Goal: Task Accomplishment & Management: Manage account settings

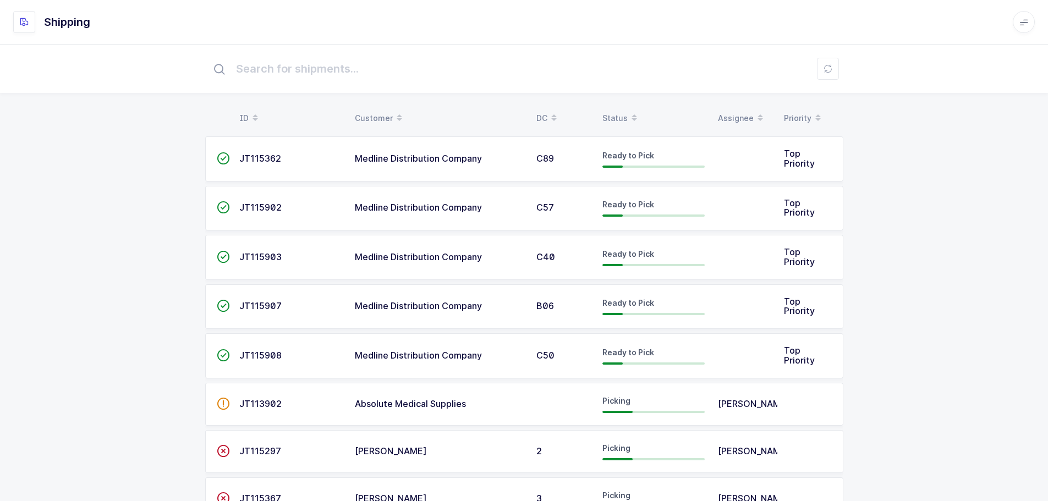
click at [620, 119] on div "Status" at bounding box center [653, 118] width 102 height 19
click at [631, 113] on icon at bounding box center [634, 115] width 6 height 6
click at [609, 116] on div "Status" at bounding box center [653, 118] width 102 height 19
click at [611, 111] on div "Status" at bounding box center [653, 118] width 102 height 19
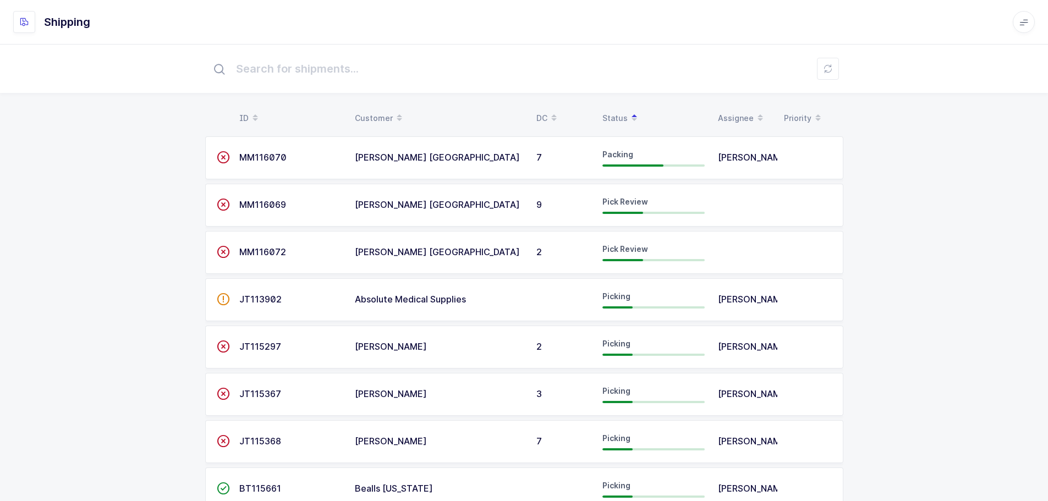
click at [243, 300] on span "JT113902" at bounding box center [260, 299] width 42 height 11
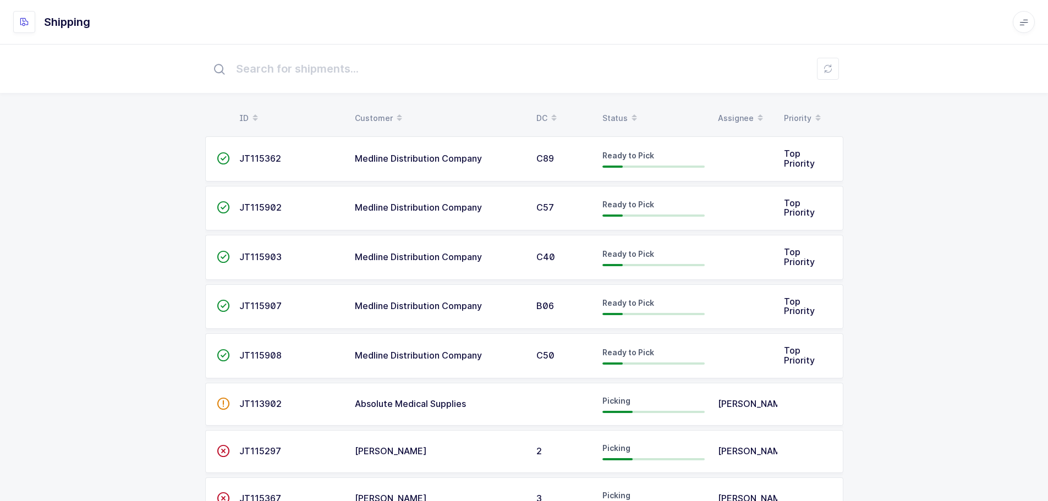
click at [617, 113] on div "Status" at bounding box center [653, 118] width 102 height 19
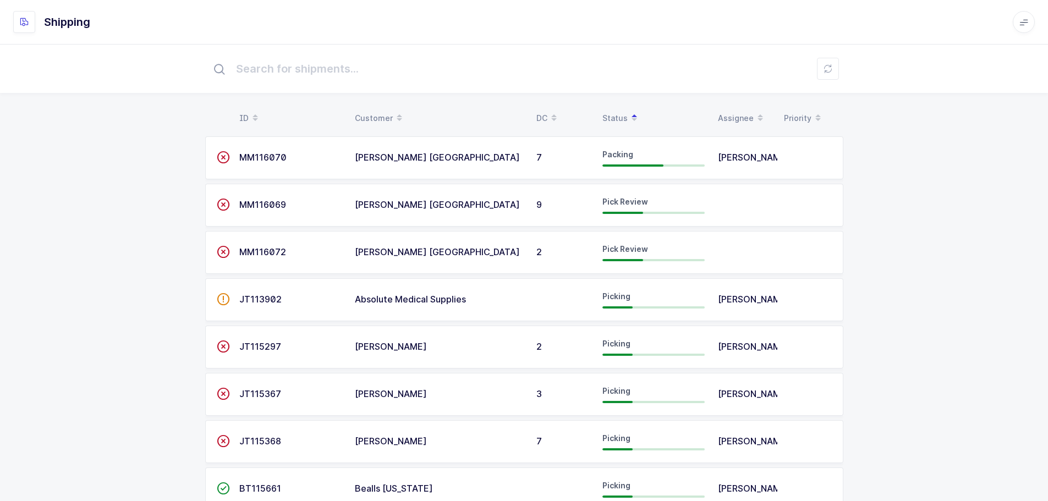
click at [250, 303] on span "JT113902" at bounding box center [260, 299] width 42 height 11
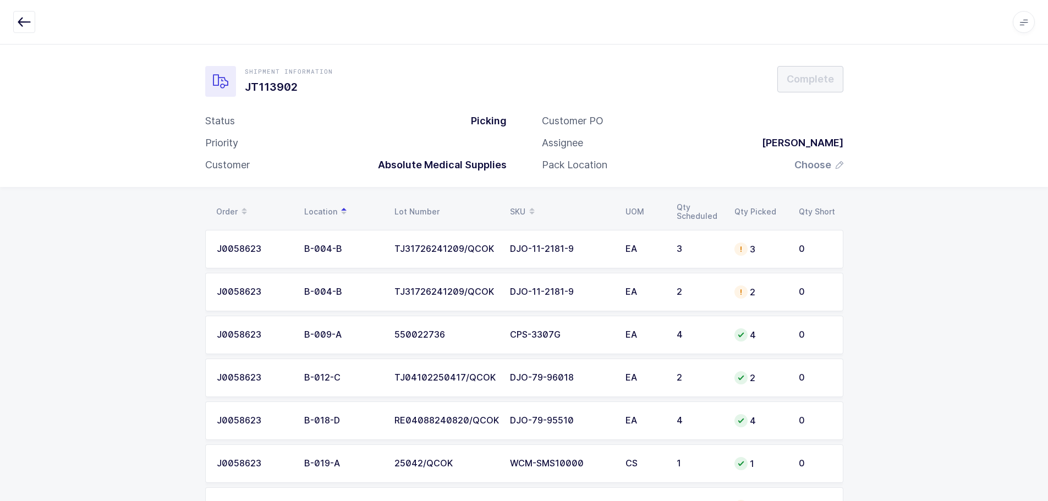
click at [524, 205] on div "SKU" at bounding box center [561, 211] width 102 height 19
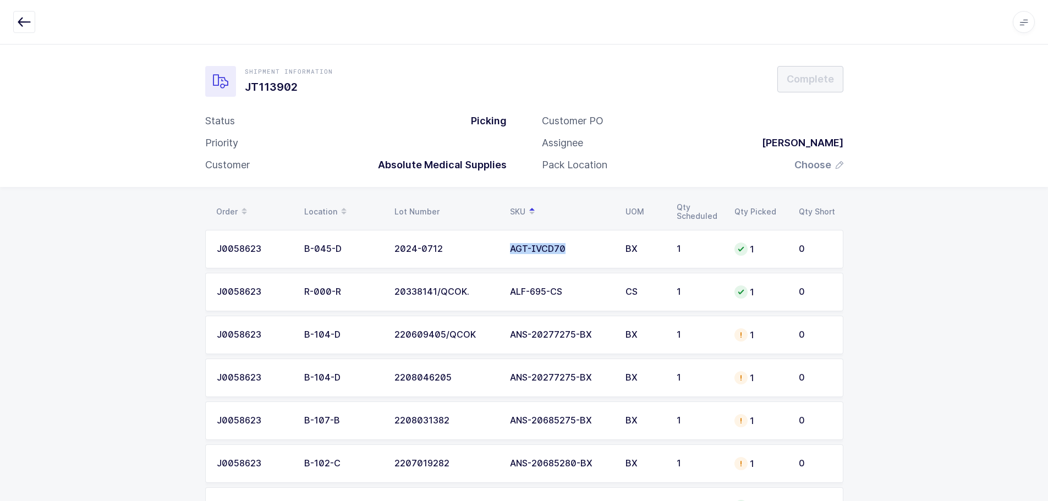
drag, startPoint x: 570, startPoint y: 252, endPoint x: 486, endPoint y: 245, distance: 83.9
click at [486, 245] on tr "J0058623 B-045-D 2024-0712 AGT-IVCD70 BX 1 1 0" at bounding box center [524, 249] width 638 height 39
copy tr "AGT-IVCD70"
click at [24, 16] on icon "button" at bounding box center [24, 21] width 13 height 13
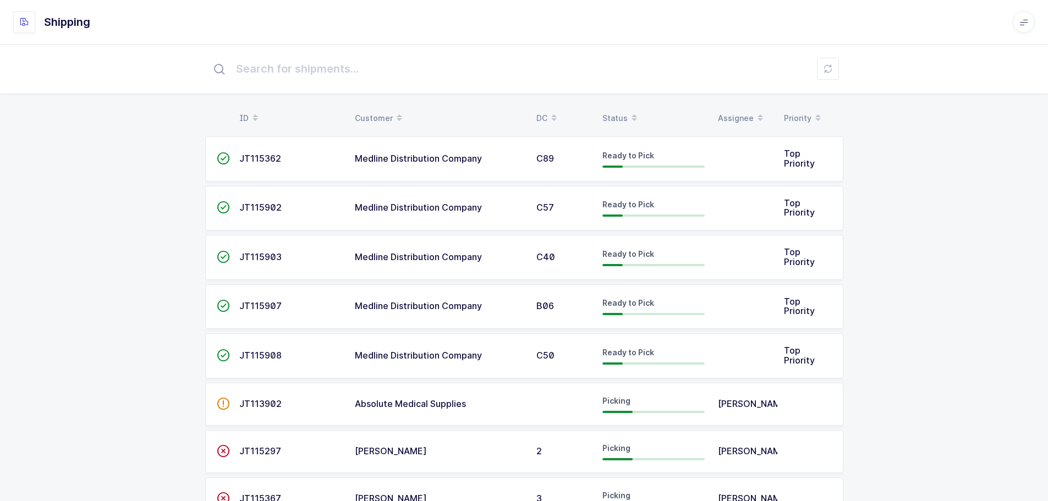
click at [613, 113] on div "Status" at bounding box center [653, 118] width 102 height 19
click at [385, 113] on div "Customer" at bounding box center [439, 118] width 168 height 19
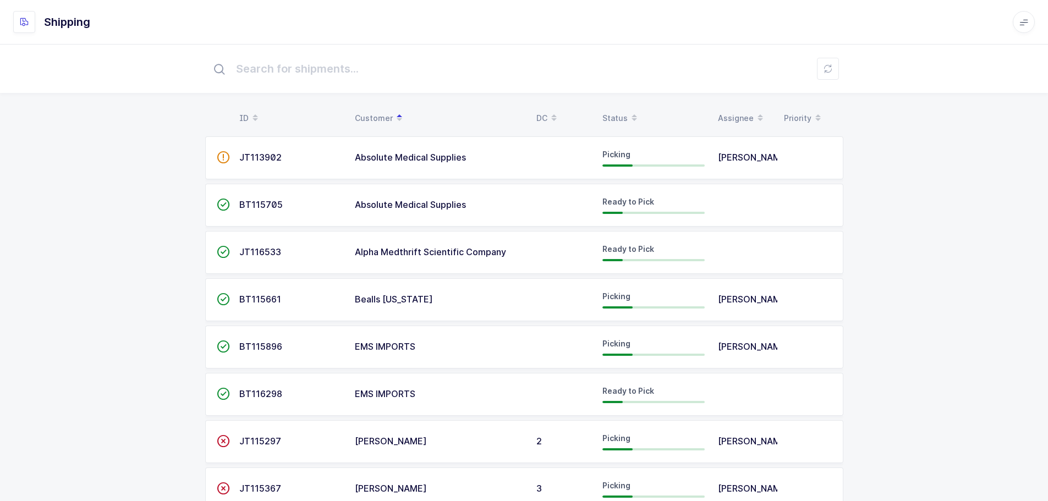
click at [260, 254] on span "JT116533" at bounding box center [260, 251] width 42 height 11
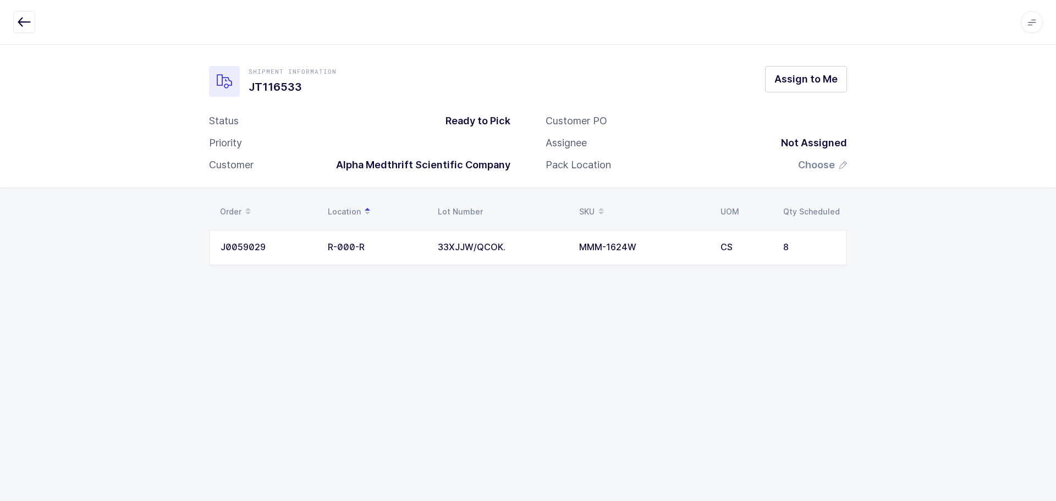
click at [25, 27] on icon "button" at bounding box center [24, 21] width 13 height 13
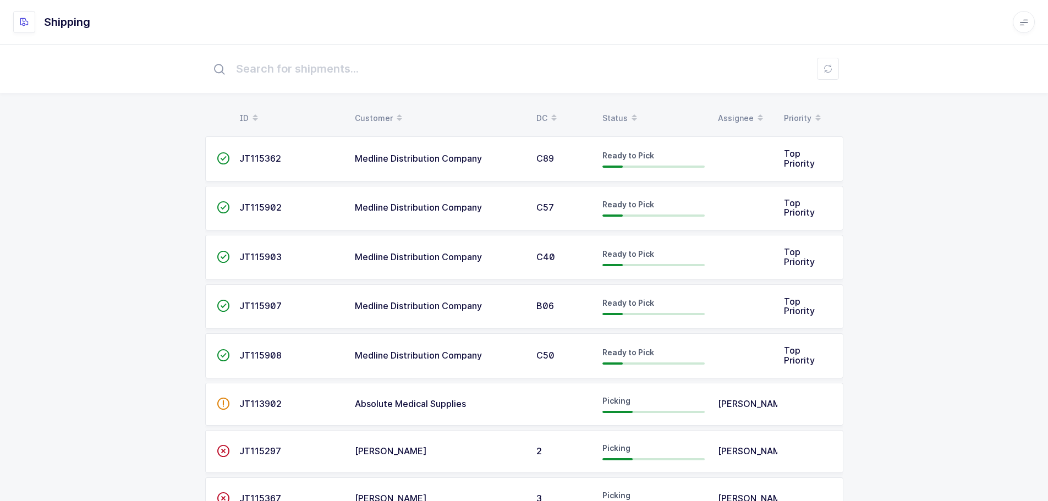
click at [615, 117] on div "Status" at bounding box center [653, 118] width 102 height 19
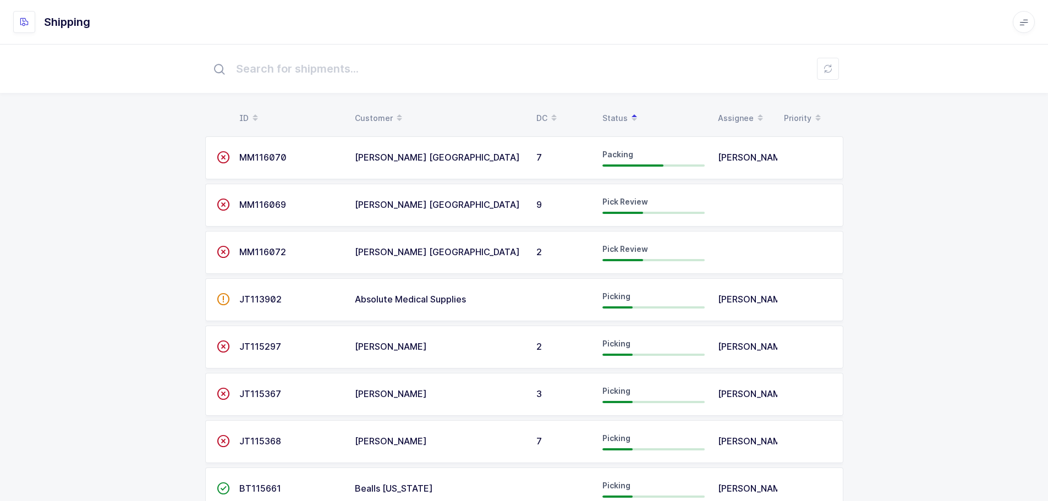
click at [365, 109] on div "Customer" at bounding box center [439, 118] width 168 height 19
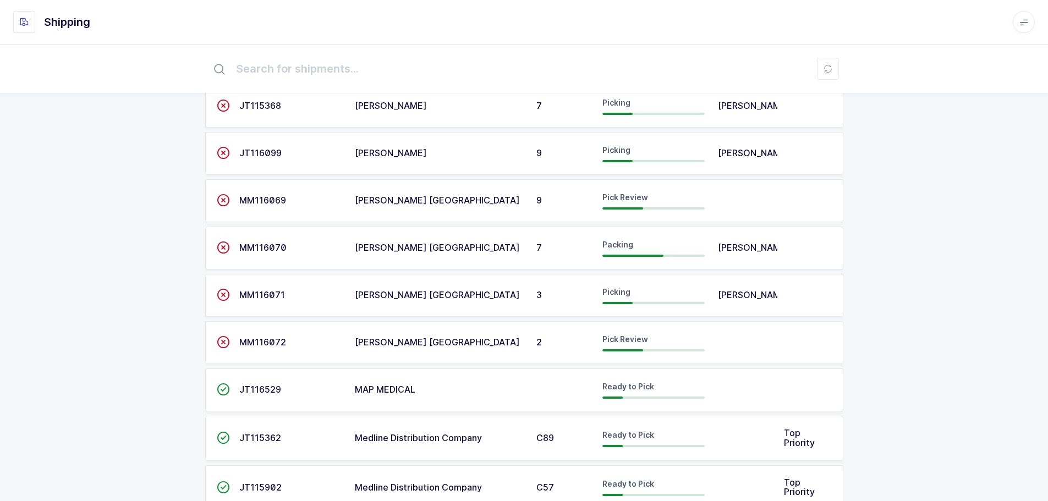
scroll to position [440, 0]
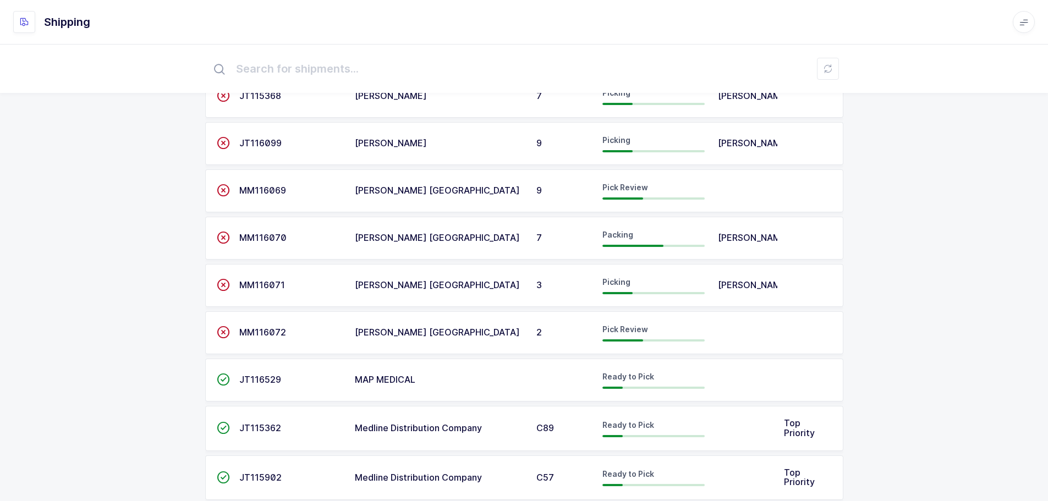
click at [263, 384] on span "JT116529" at bounding box center [260, 379] width 42 height 11
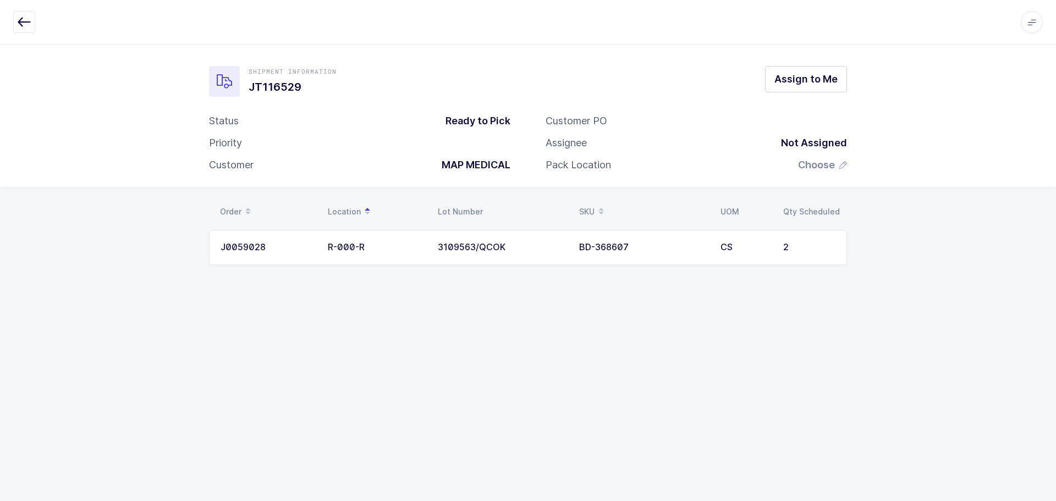
click at [21, 21] on icon "button" at bounding box center [24, 21] width 13 height 13
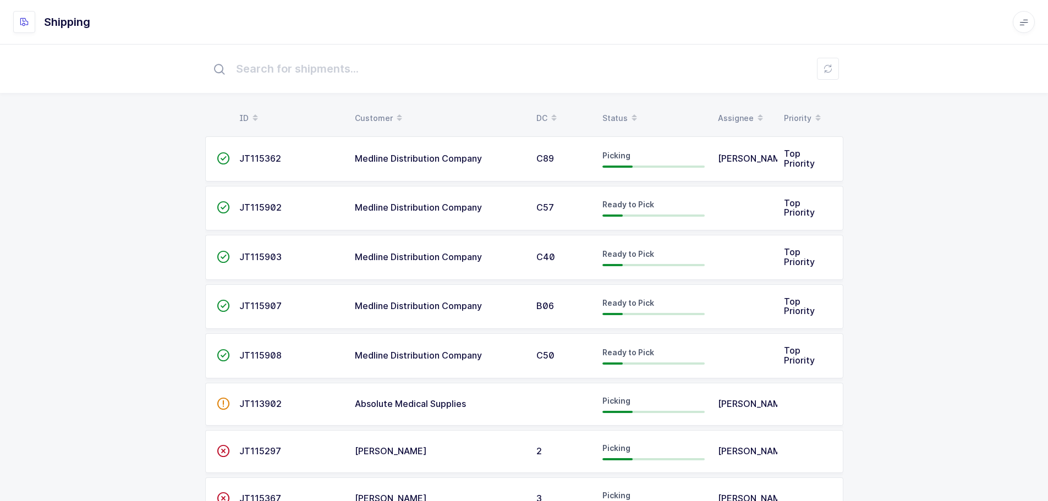
scroll to position [110, 0]
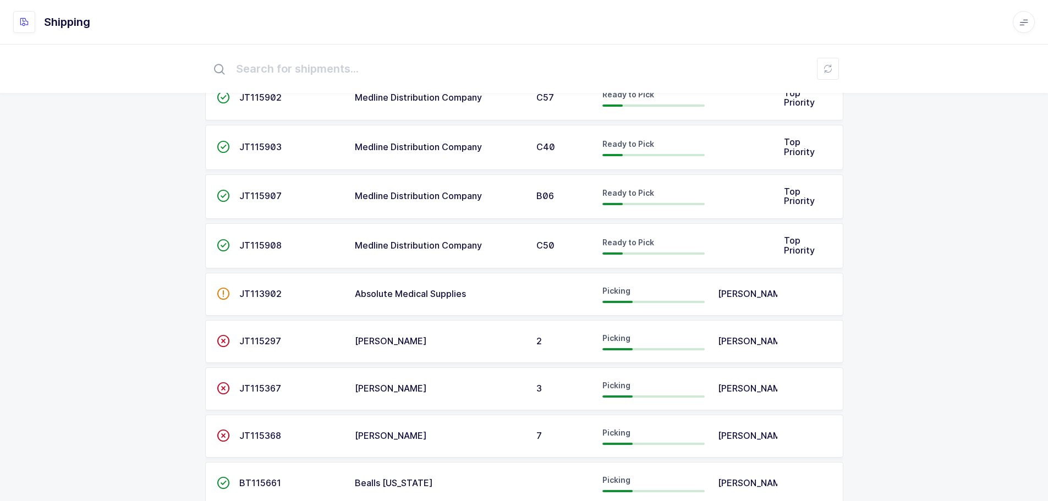
click at [249, 391] on span "JT115367" at bounding box center [260, 388] width 42 height 11
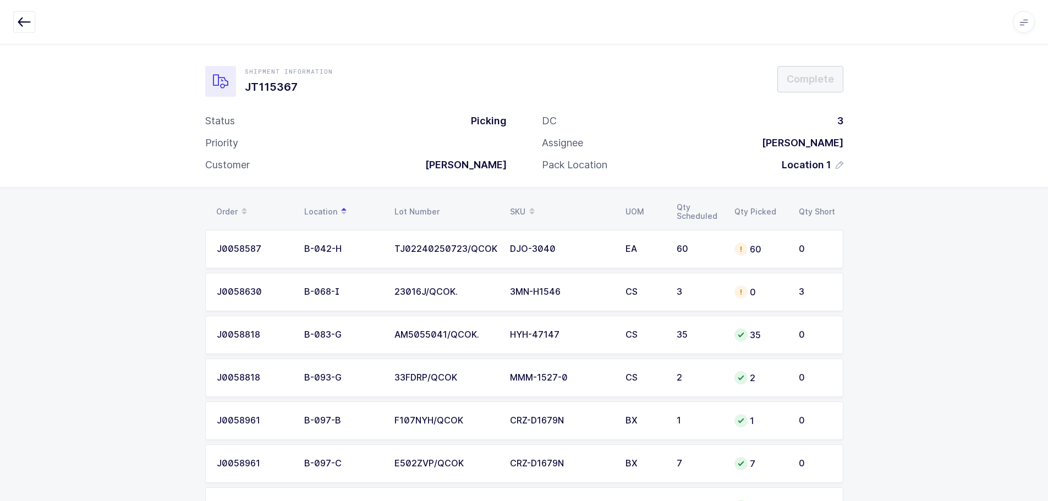
drag, startPoint x: 815, startPoint y: 465, endPoint x: 199, endPoint y: 224, distance: 661.5
copy div "Order Location Lot Number SKU UOM Qty Scheduled Qty Picked Qty Short J0058587 B…"
click at [18, 19] on icon "button" at bounding box center [24, 21] width 13 height 13
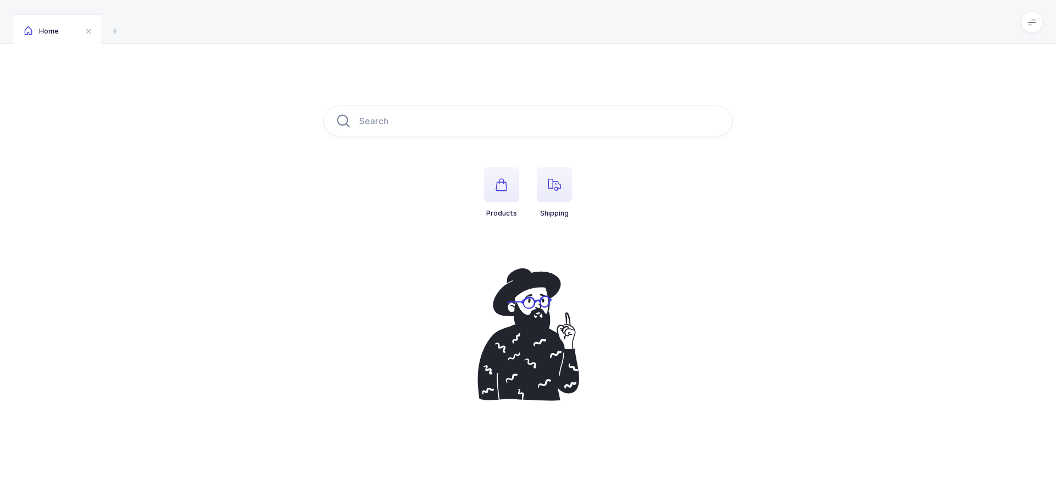
click at [563, 184] on span "button" at bounding box center [554, 184] width 35 height 35
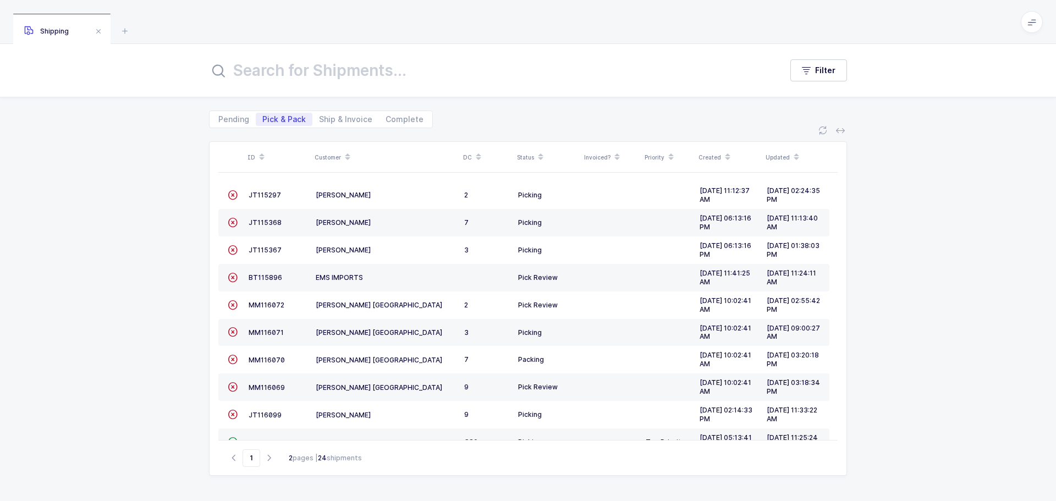
click at [472, 154] on span at bounding box center [478, 157] width 13 height 19
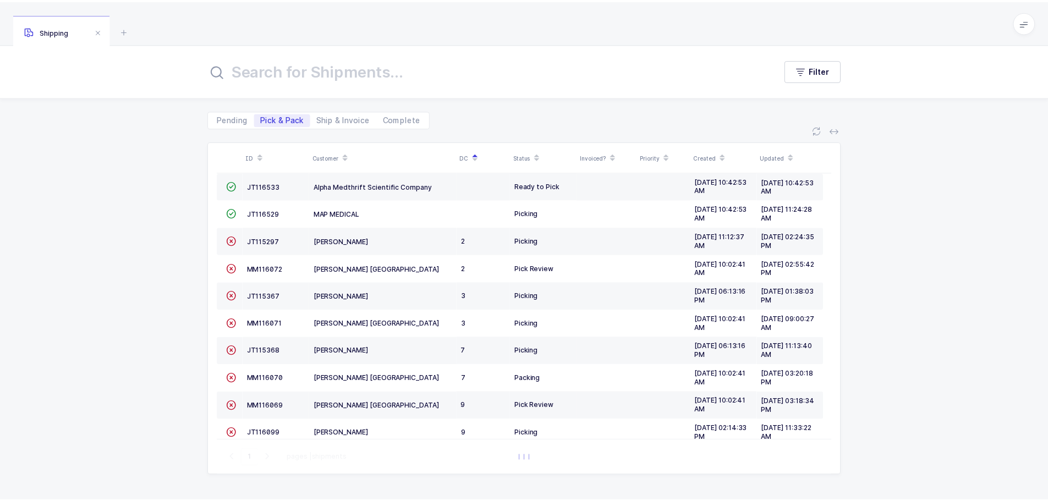
scroll to position [165, 0]
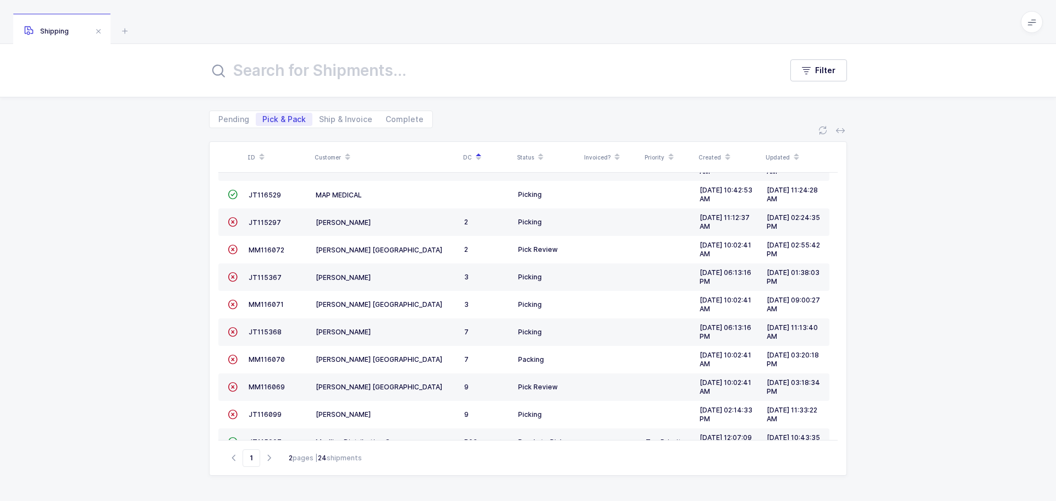
click at [266, 358] on span "MM116070" at bounding box center [267, 359] width 36 height 8
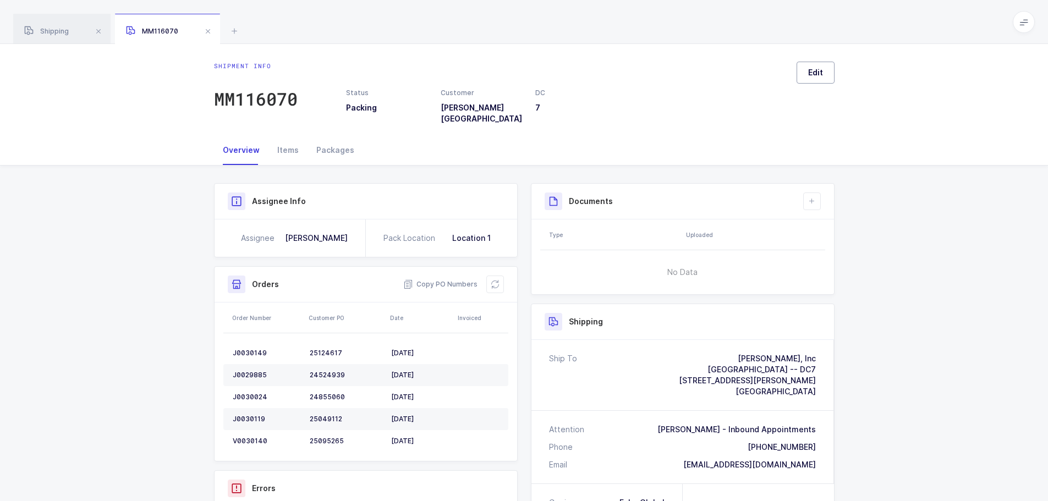
click at [809, 78] on button "Edit" at bounding box center [816, 73] width 38 height 22
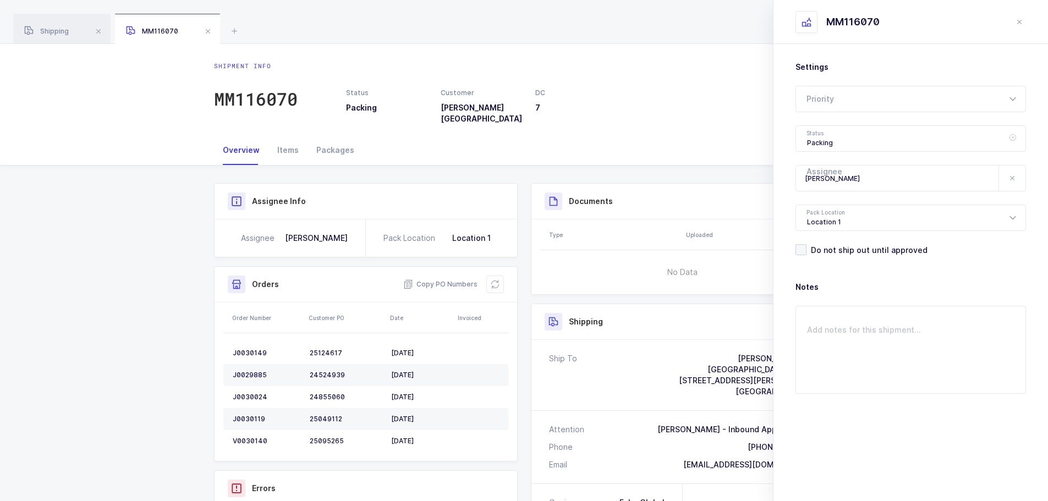
click at [1014, 139] on icon at bounding box center [1013, 138] width 14 height 26
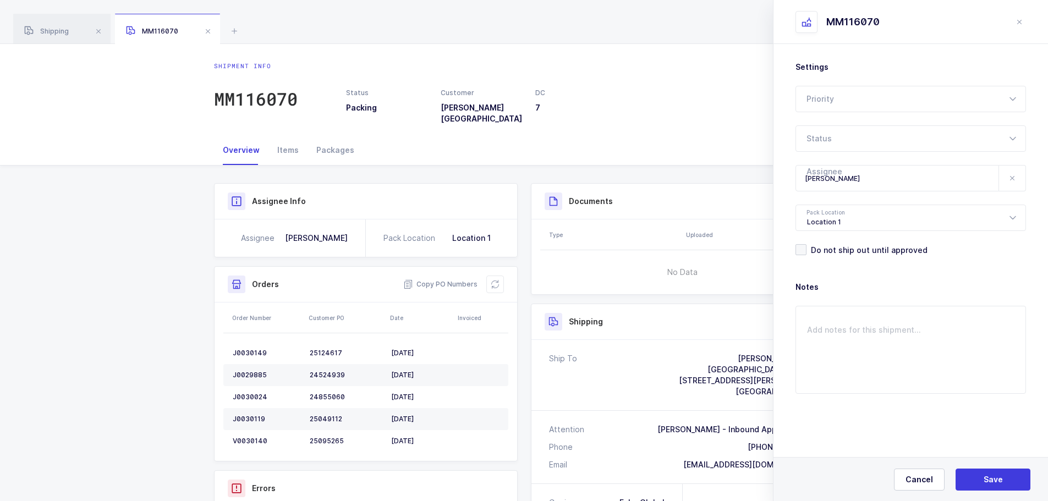
click at [1014, 139] on icon at bounding box center [1013, 138] width 14 height 26
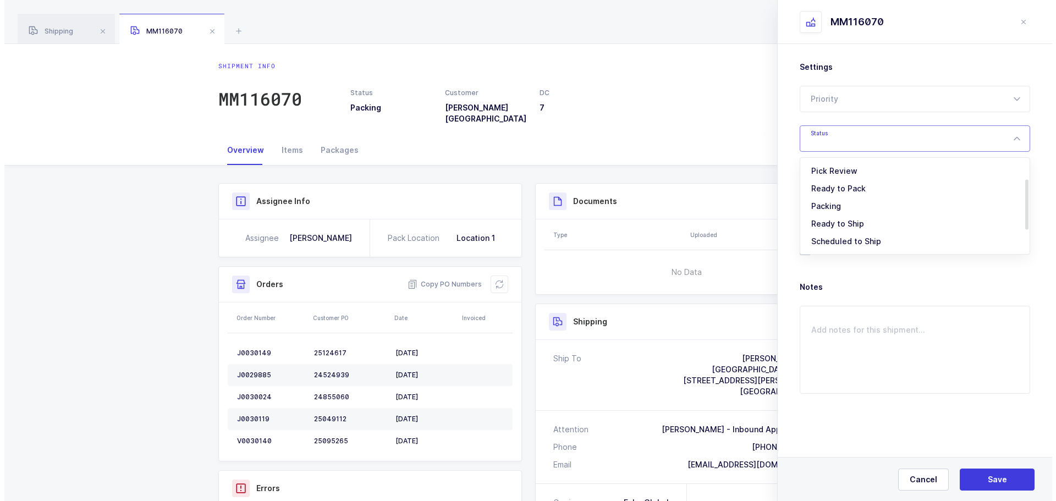
scroll to position [36, 0]
click at [832, 223] on span "Packing" at bounding box center [822, 224] width 30 height 9
type input "Packing"
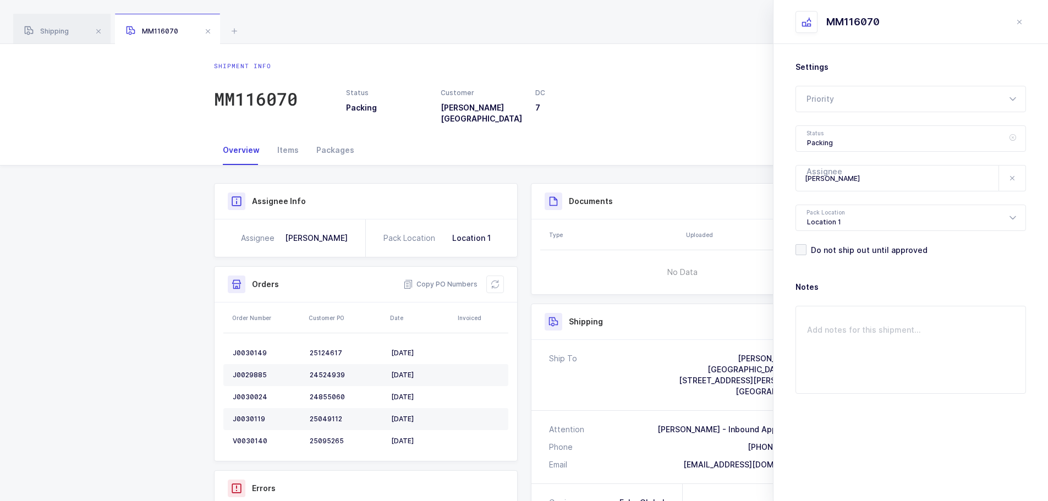
click at [1011, 136] on icon at bounding box center [1013, 138] width 14 height 26
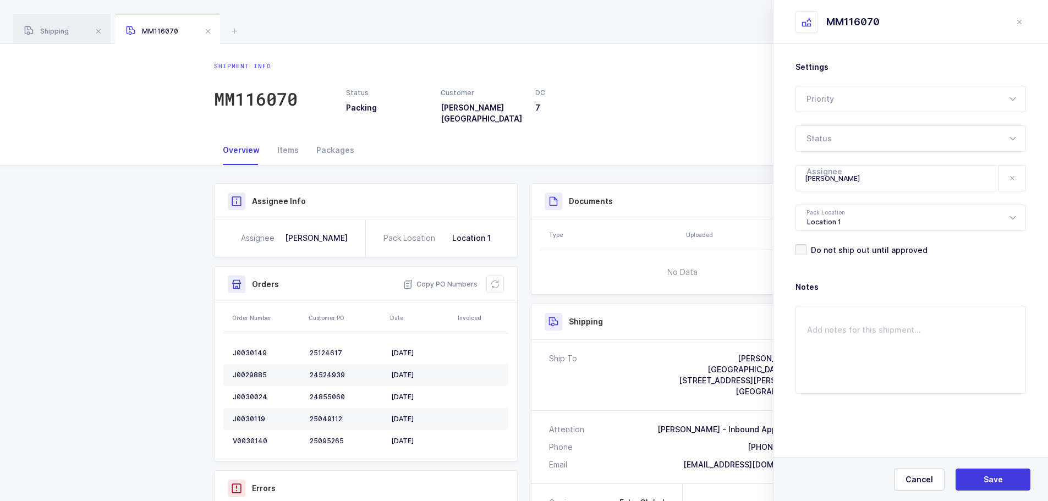
click at [1011, 136] on icon at bounding box center [1013, 138] width 14 height 26
click at [831, 172] on span "Picking" at bounding box center [821, 171] width 28 height 9
type input "Picking"
click at [997, 473] on button "Save" at bounding box center [992, 480] width 75 height 22
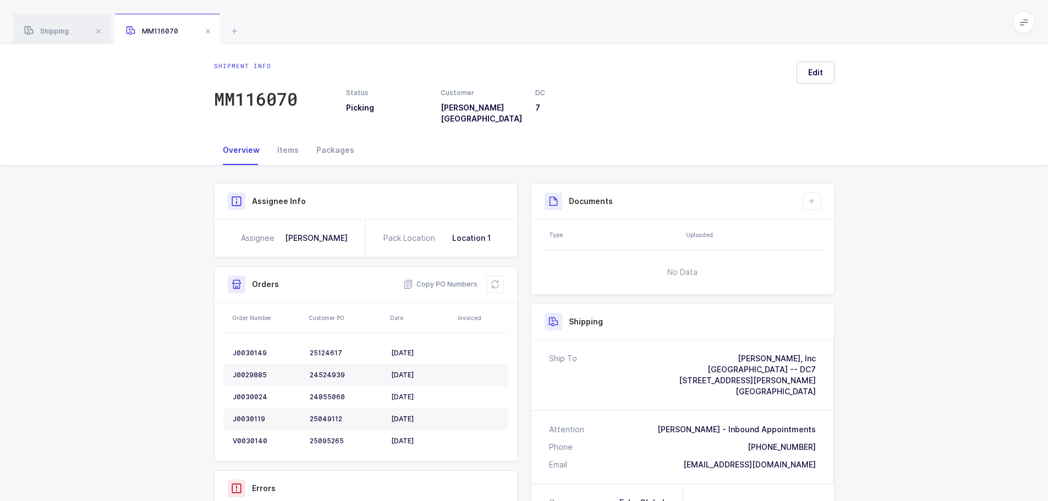
click at [215, 26] on div "MM116070" at bounding box center [167, 29] width 105 height 31
click at [211, 31] on span at bounding box center [207, 31] width 13 height 13
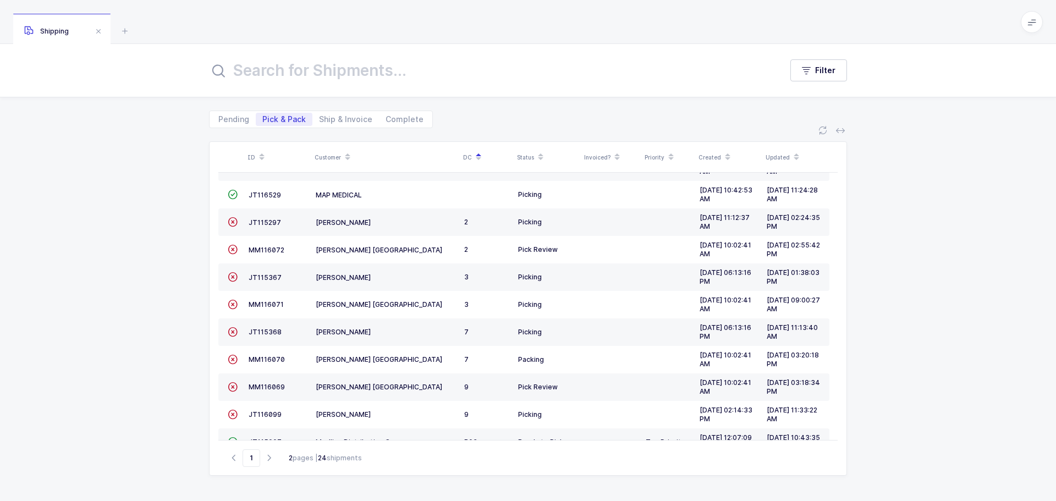
click at [329, 157] on div "Customer" at bounding box center [386, 157] width 142 height 19
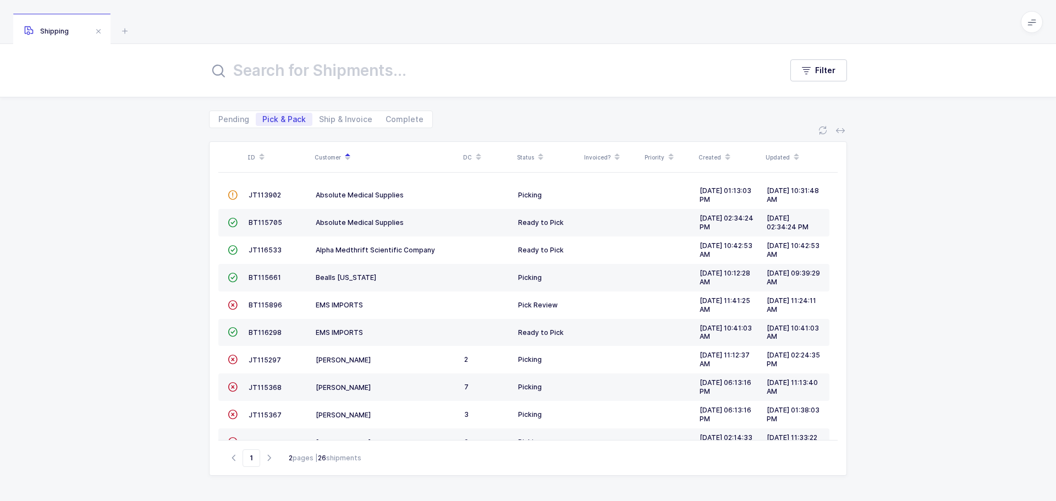
click at [253, 250] on span "JT116533" at bounding box center [265, 250] width 33 height 8
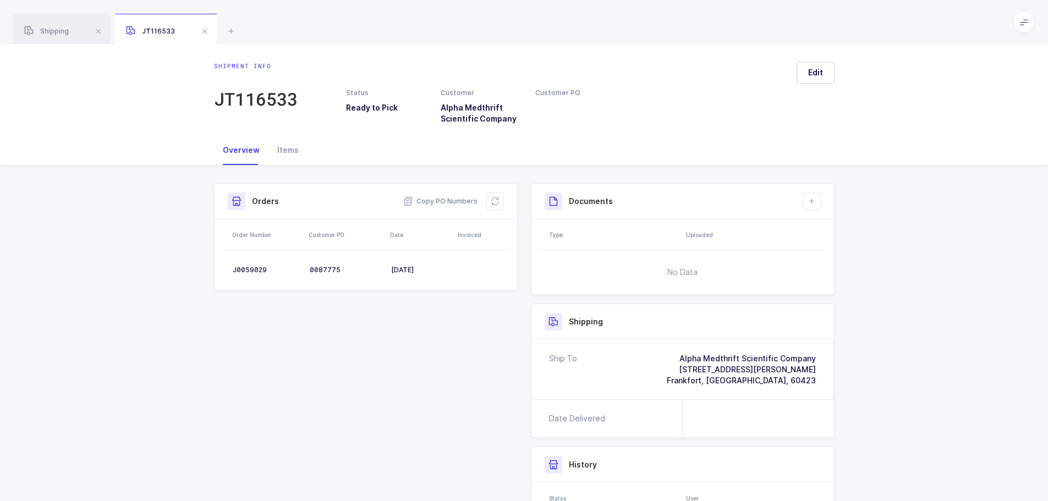
click at [492, 204] on icon at bounding box center [495, 201] width 9 height 9
click at [230, 28] on icon at bounding box center [230, 30] width 13 height 13
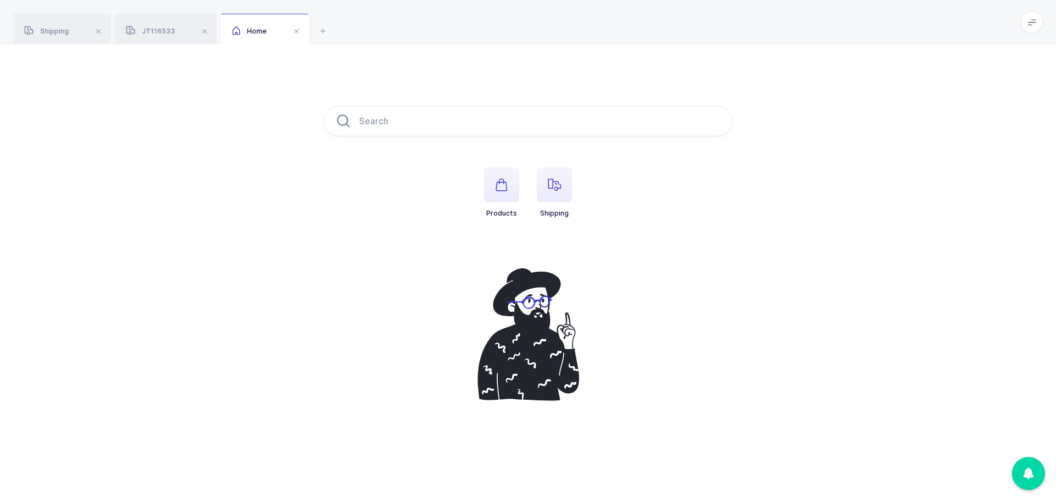
click at [547, 184] on span "button" at bounding box center [554, 184] width 35 height 35
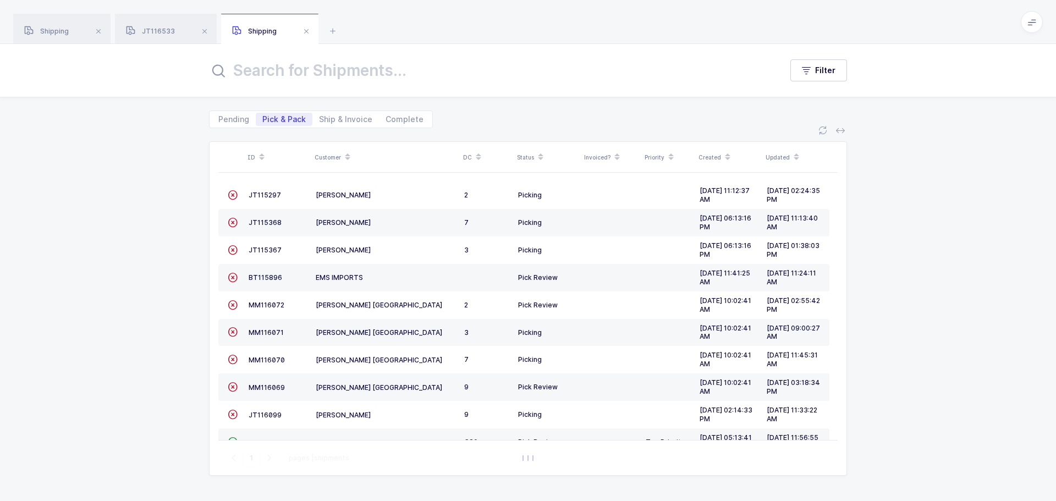
click at [341, 158] on span at bounding box center [347, 157] width 13 height 19
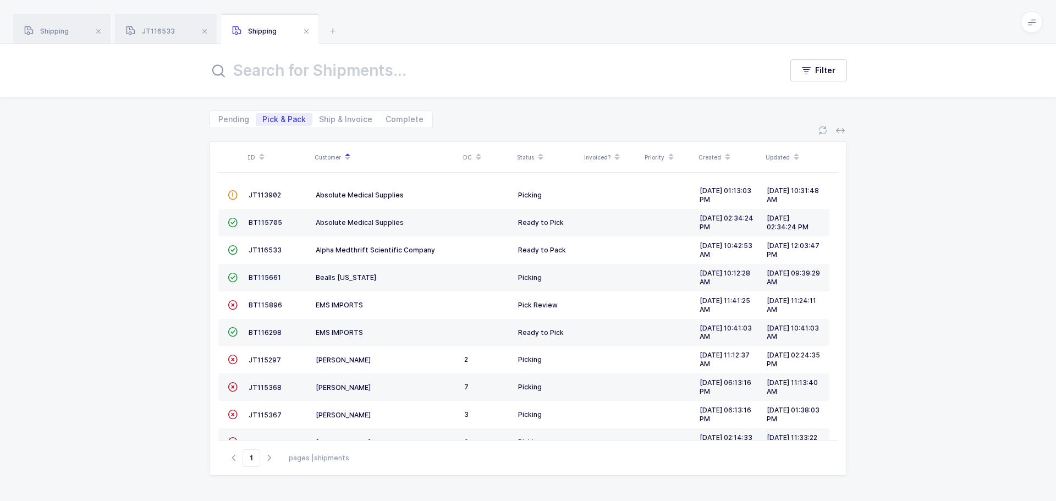
click at [255, 252] on span "JT116533" at bounding box center [265, 250] width 33 height 8
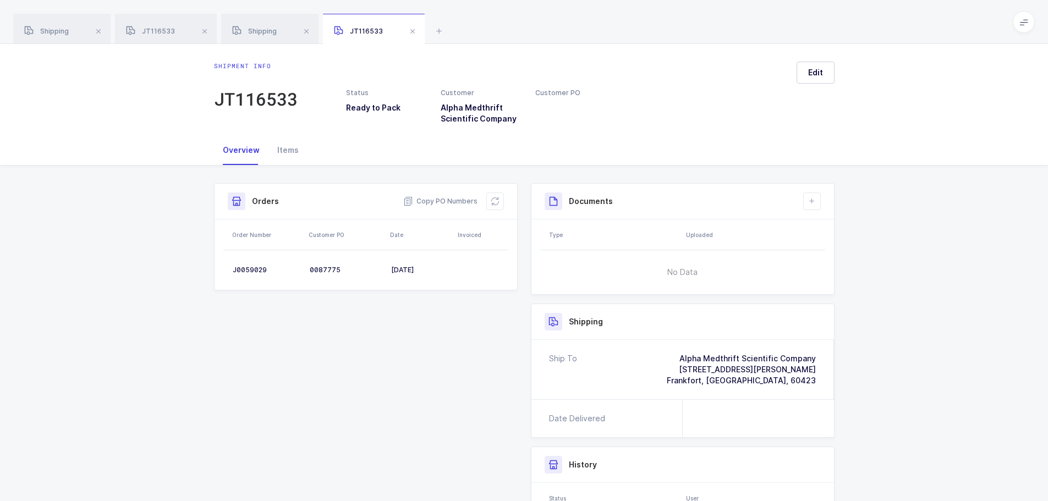
click at [495, 201] on icon at bounding box center [495, 201] width 9 height 9
click at [408, 25] on span at bounding box center [412, 31] width 13 height 13
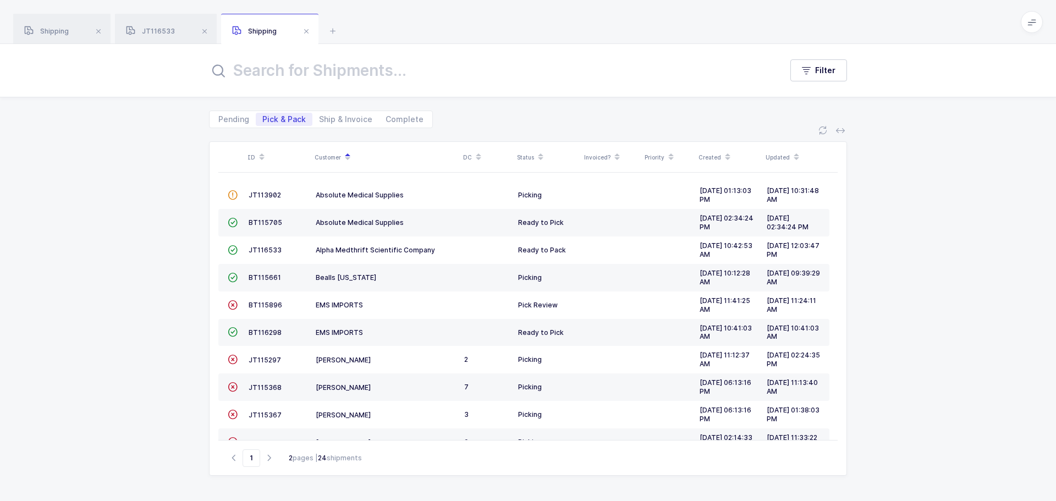
click at [305, 32] on span at bounding box center [306, 31] width 13 height 13
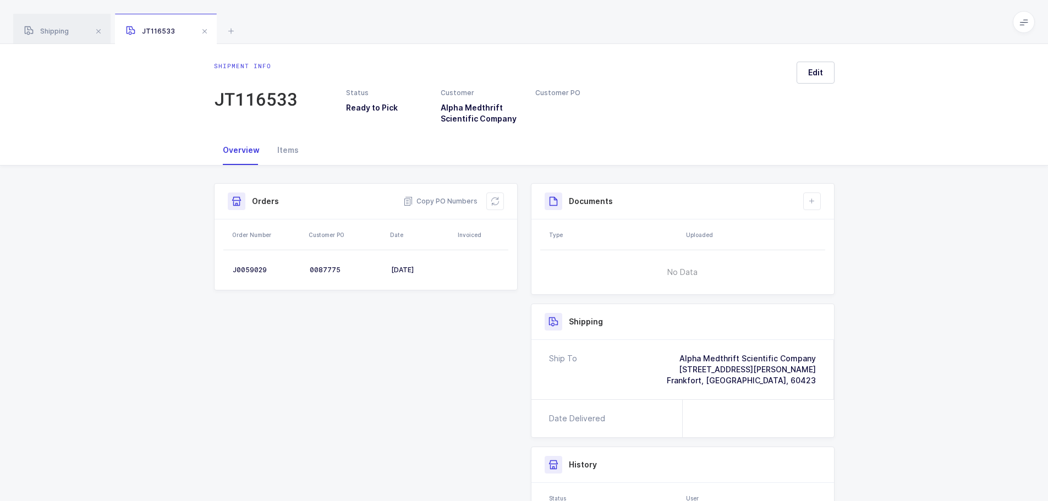
click at [202, 29] on span at bounding box center [204, 31] width 13 height 13
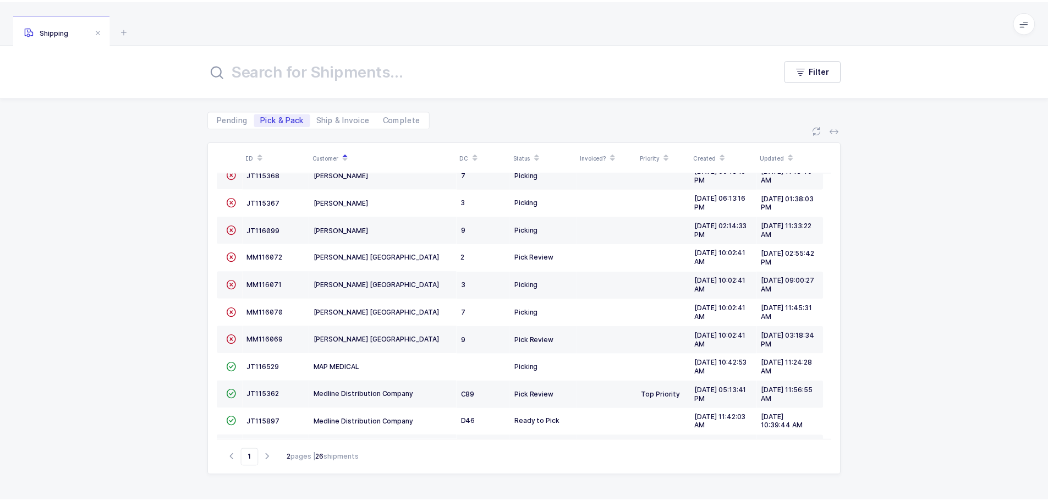
scroll to position [275, 0]
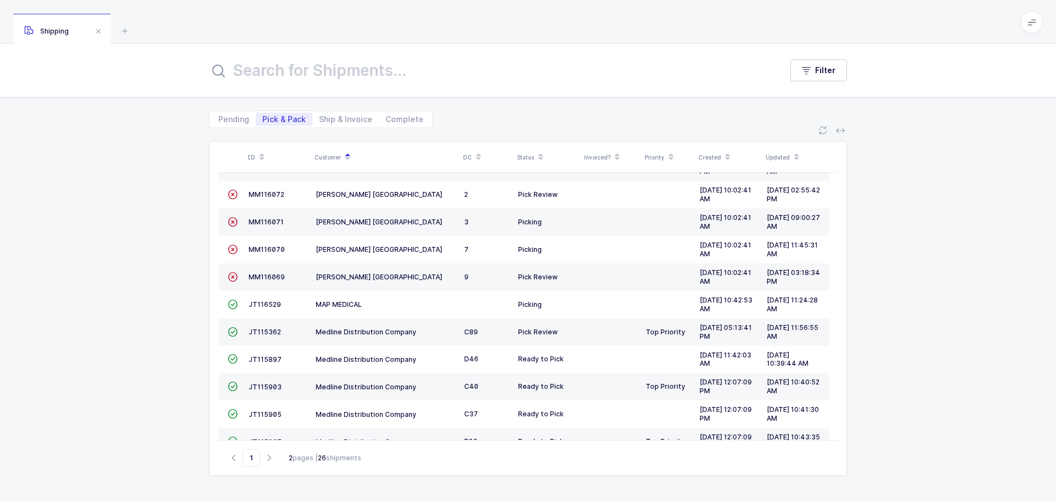
click at [251, 305] on span "JT116529" at bounding box center [265, 304] width 32 height 8
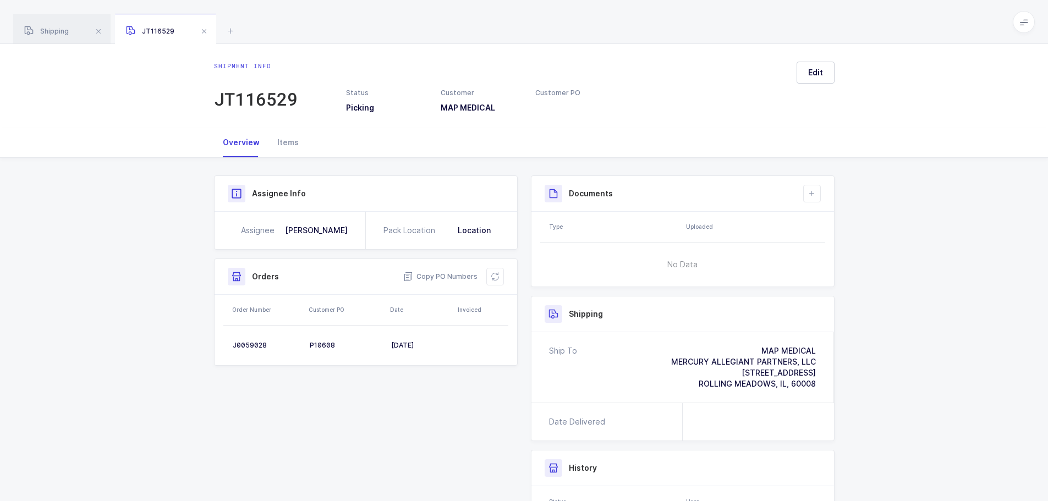
click at [491, 279] on icon at bounding box center [495, 276] width 9 height 9
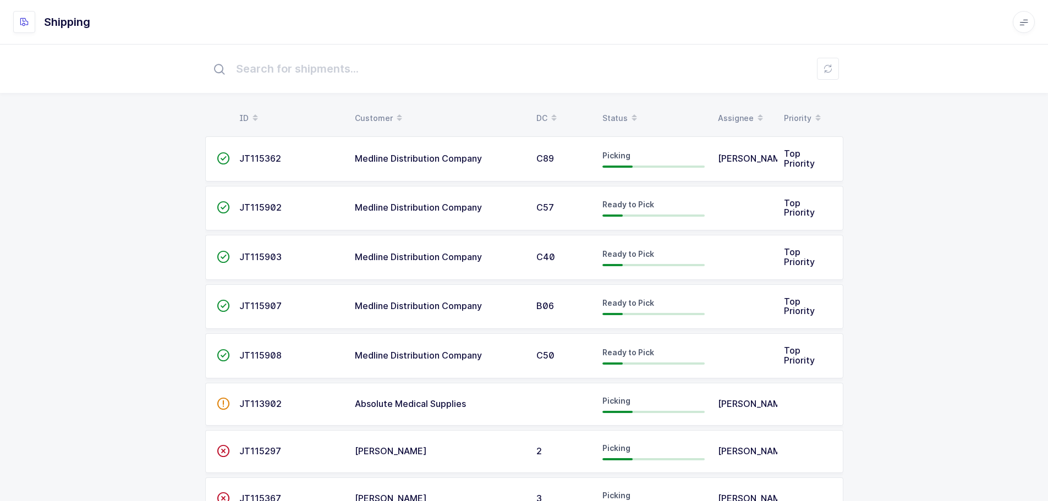
click at [375, 114] on div "Customer" at bounding box center [439, 118] width 168 height 19
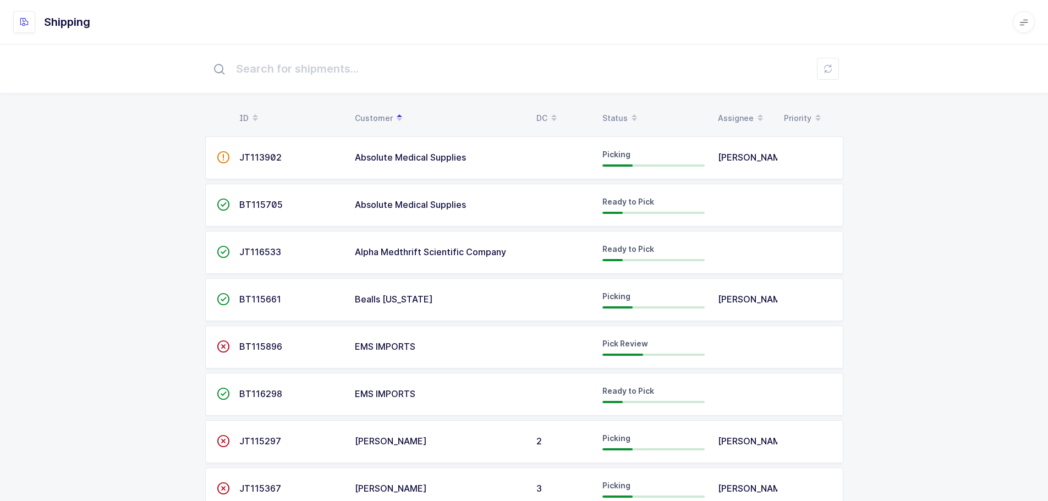
click at [272, 254] on span "JT116533" at bounding box center [260, 251] width 42 height 11
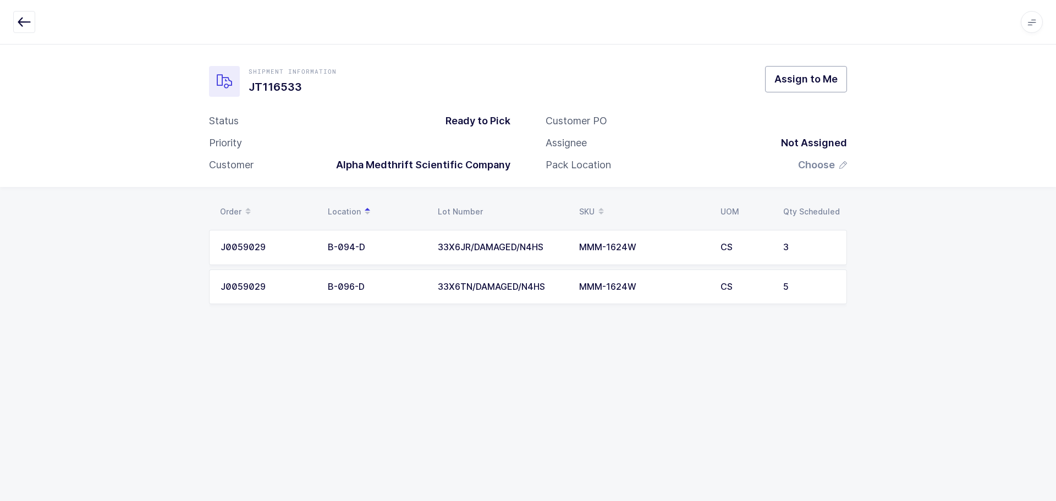
click at [808, 87] on button "Assign to Me" at bounding box center [806, 79] width 82 height 26
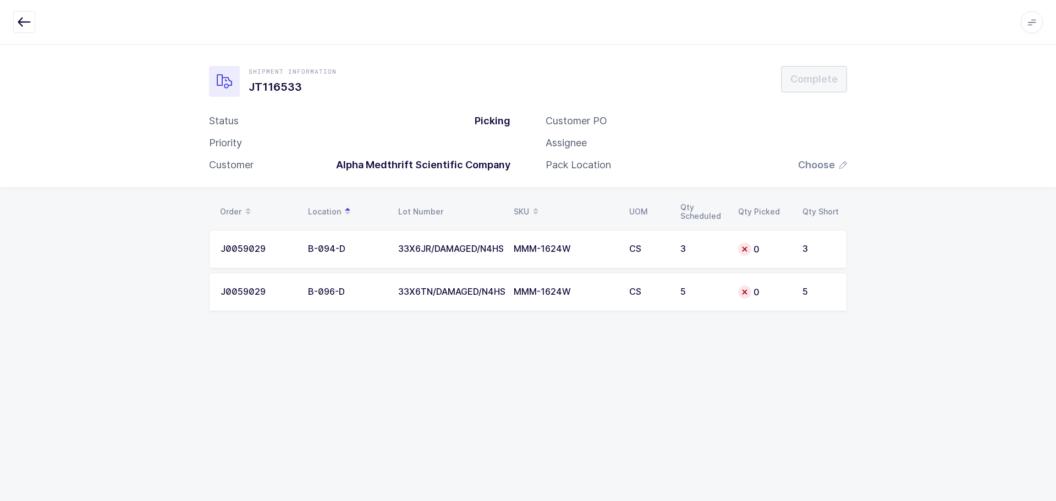
click at [732, 255] on td "0" at bounding box center [764, 249] width 64 height 39
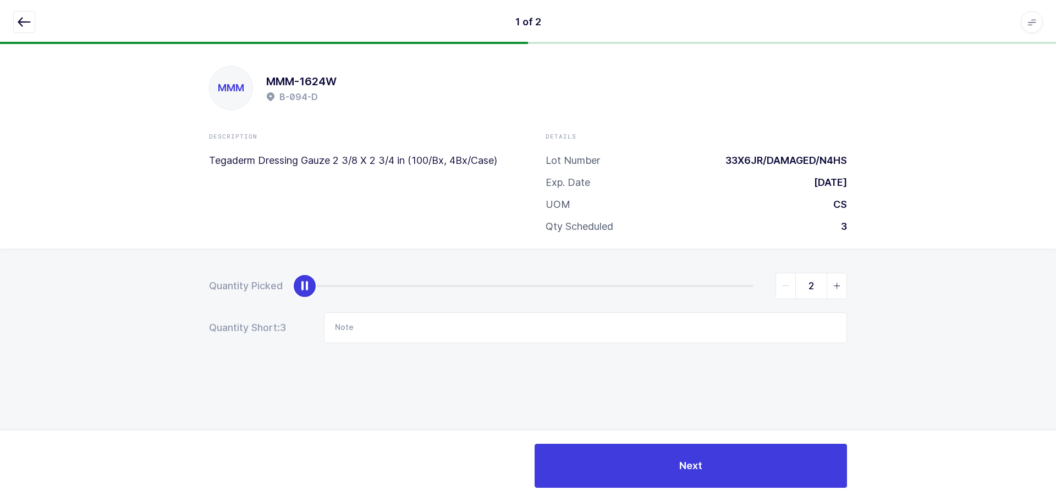
type input "3"
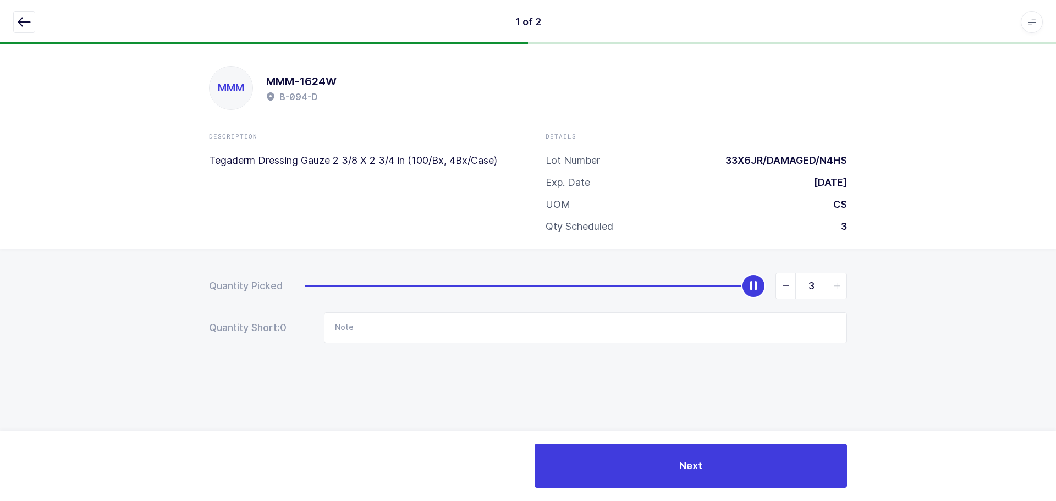
drag, startPoint x: 304, startPoint y: 285, endPoint x: 1017, endPoint y: 306, distance: 712.7
click at [1017, 306] on div "Quantity Picked 3 Quantity Short: 0 Note" at bounding box center [528, 347] width 1056 height 196
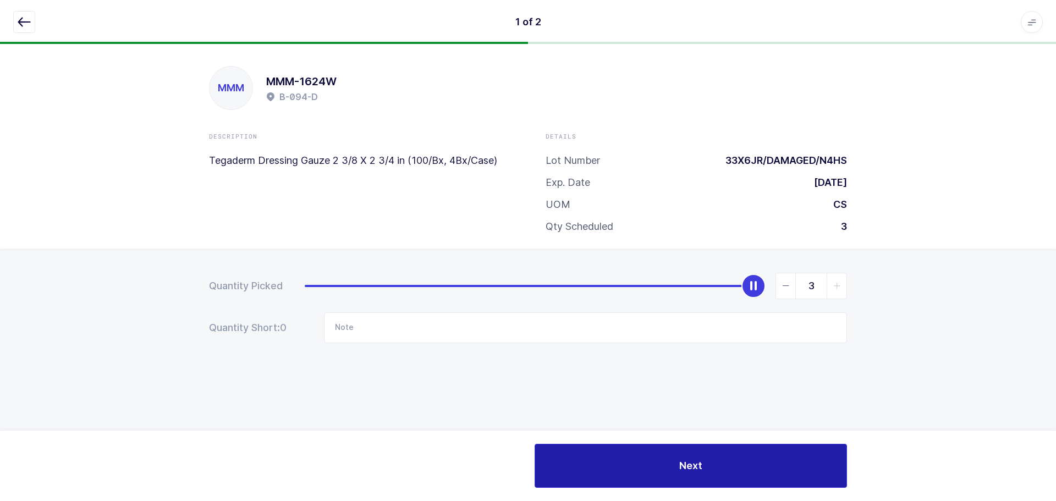
click at [651, 457] on button "Next" at bounding box center [691, 466] width 312 height 44
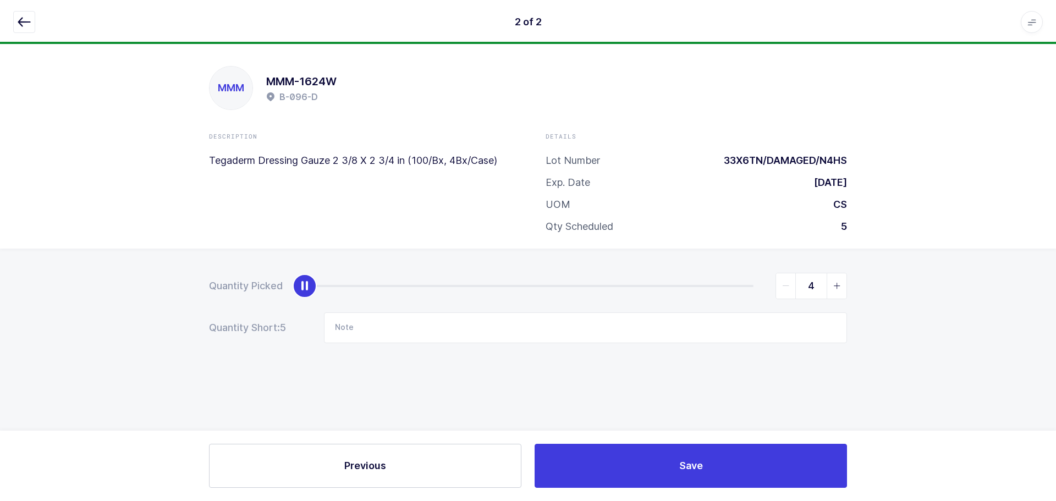
type input "5"
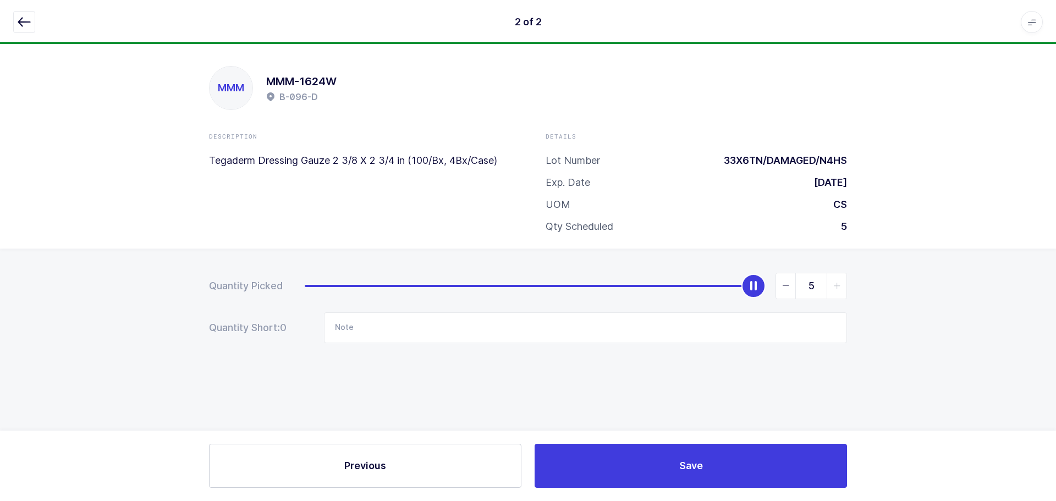
drag, startPoint x: 312, startPoint y: 288, endPoint x: 1012, endPoint y: 327, distance: 700.2
click at [1012, 327] on div "Quantity Picked 5 Quantity Short: 0 Note" at bounding box center [528, 347] width 1056 height 196
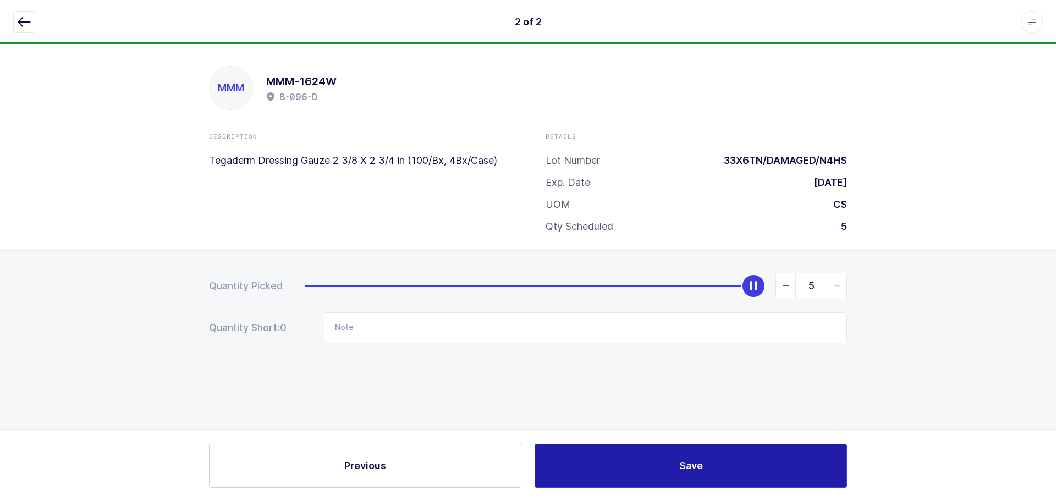
click at [720, 465] on button "Save" at bounding box center [691, 466] width 312 height 44
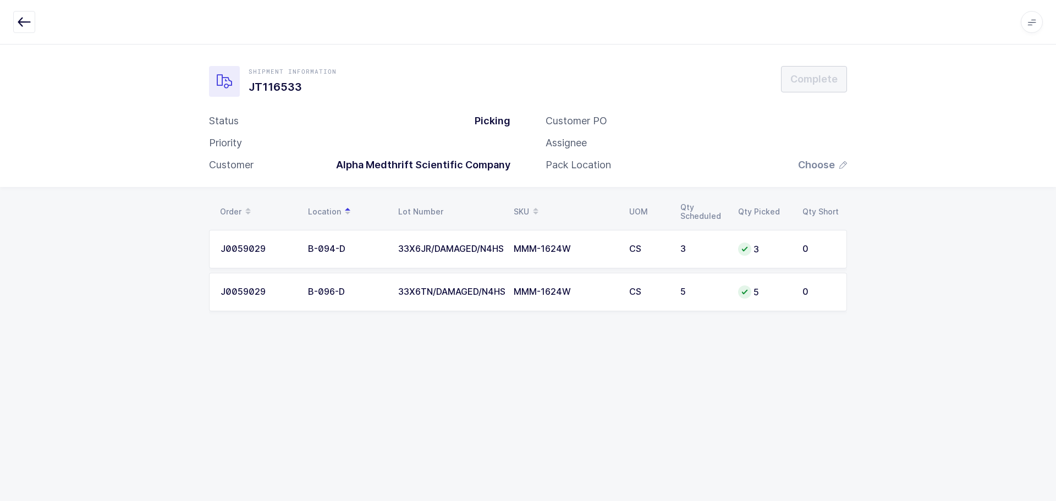
click at [827, 169] on span "Choose" at bounding box center [816, 164] width 37 height 13
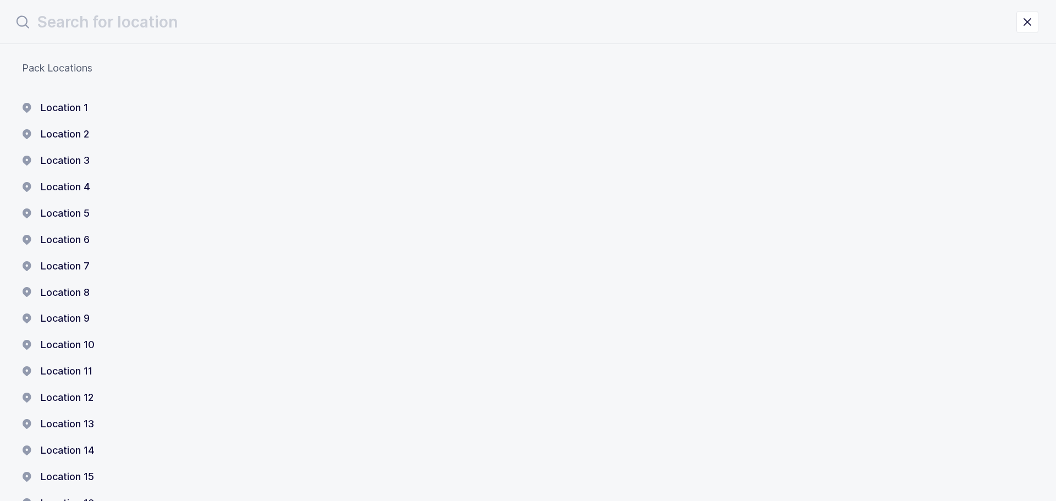
click at [54, 108] on button "Location 1" at bounding box center [55, 107] width 66 height 13
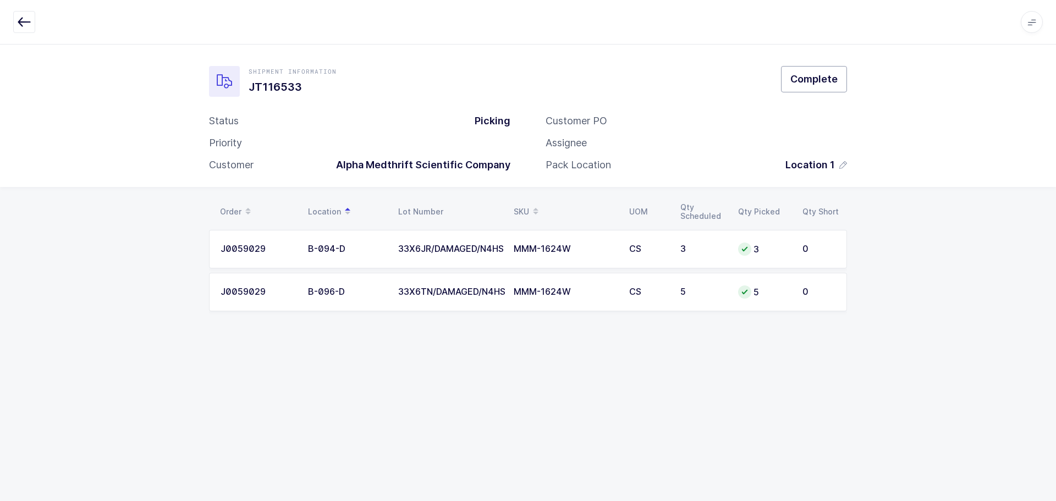
click at [802, 79] on span "Complete" at bounding box center [813, 79] width 47 height 14
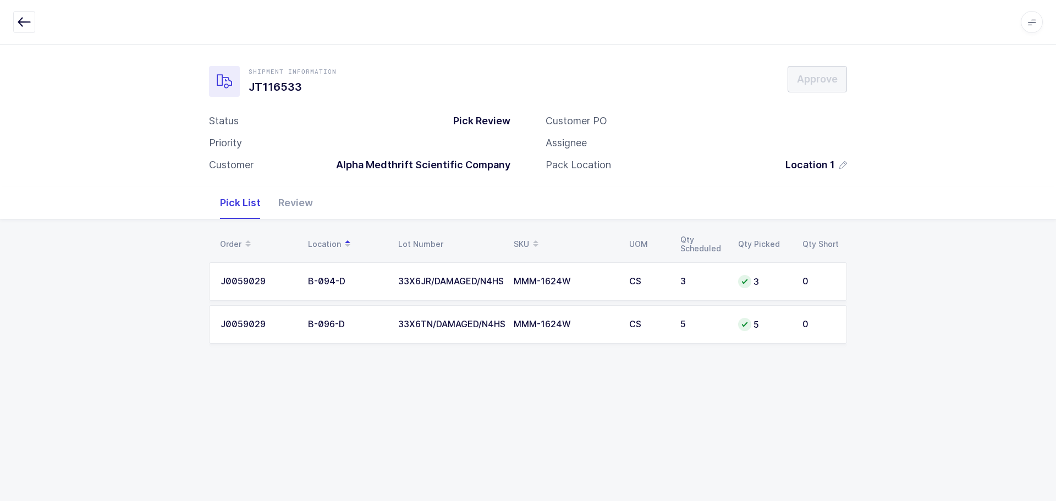
click at [295, 199] on div "Review" at bounding box center [296, 203] width 52 height 32
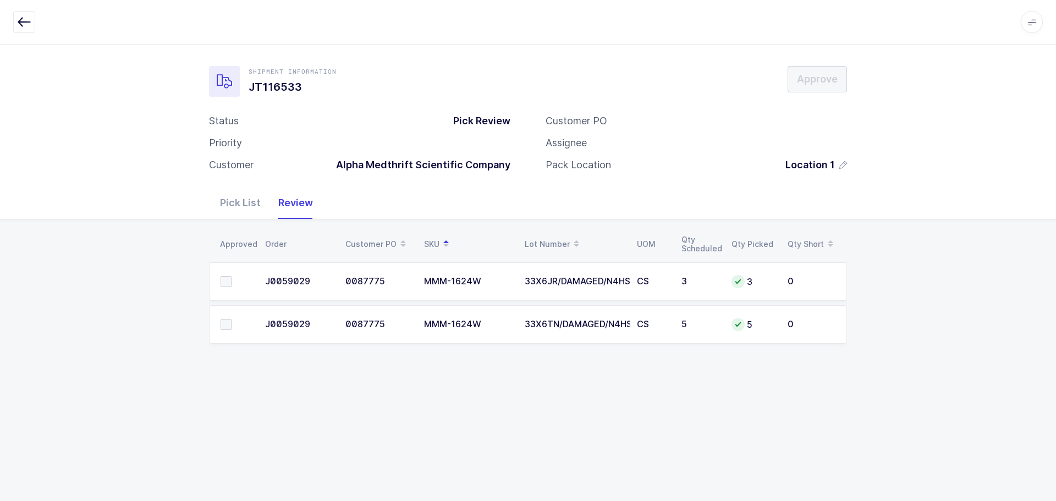
click at [229, 279] on span at bounding box center [226, 281] width 11 height 11
click at [232, 276] on input "checkbox" at bounding box center [232, 276] width 0 height 0
click at [224, 331] on td at bounding box center [234, 324] width 50 height 39
click at [228, 326] on span at bounding box center [226, 324] width 11 height 11
click at [232, 319] on input "checkbox" at bounding box center [232, 319] width 0 height 0
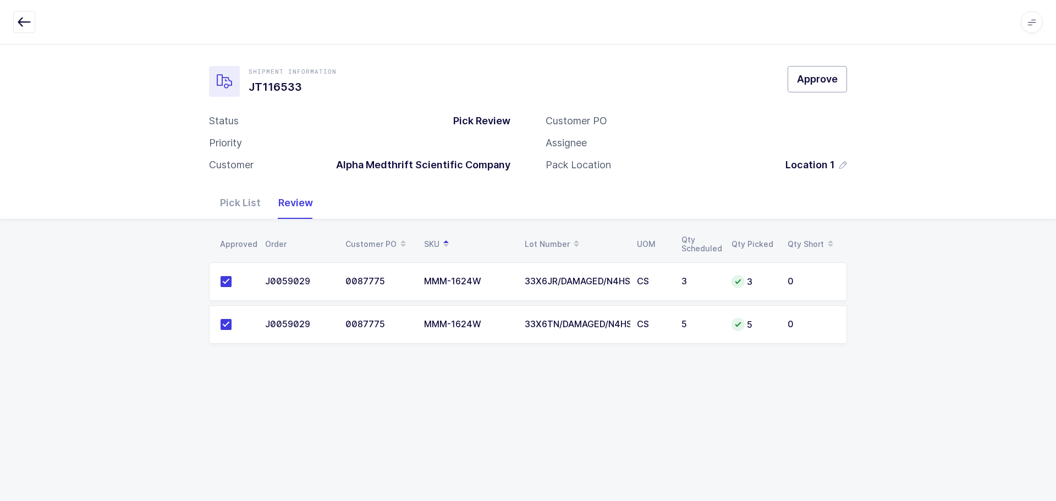
click at [822, 91] on button "Approve" at bounding box center [817, 79] width 59 height 26
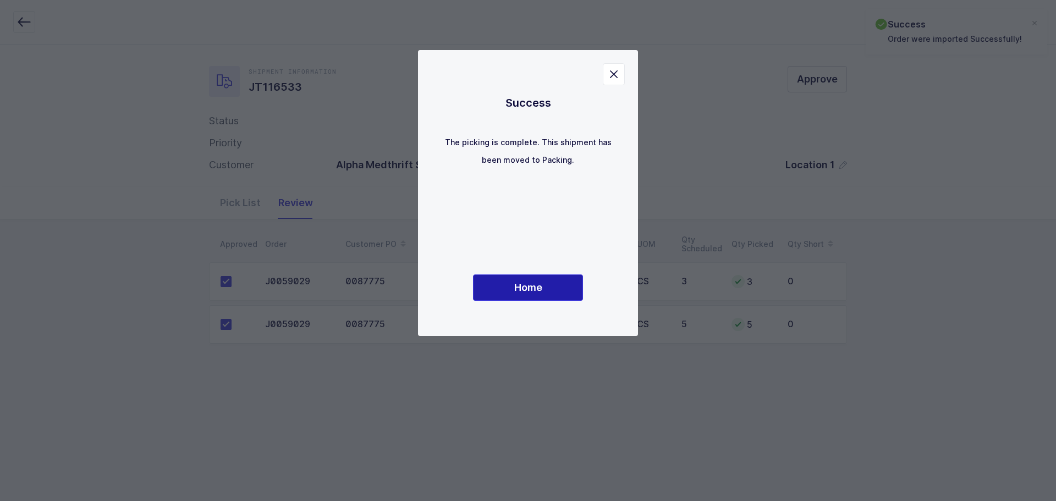
click at [536, 291] on span "Home" at bounding box center [528, 288] width 28 height 14
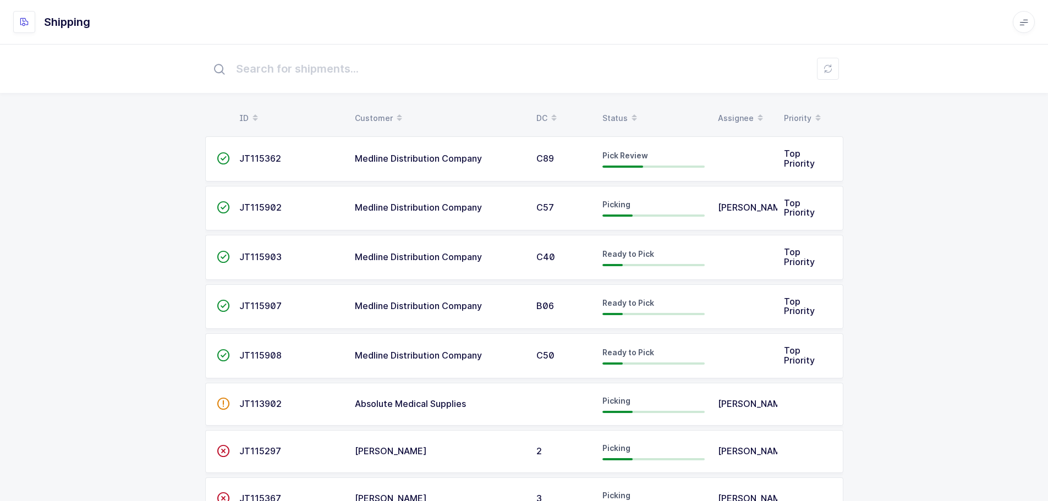
click at [622, 111] on div "Status" at bounding box center [653, 118] width 102 height 19
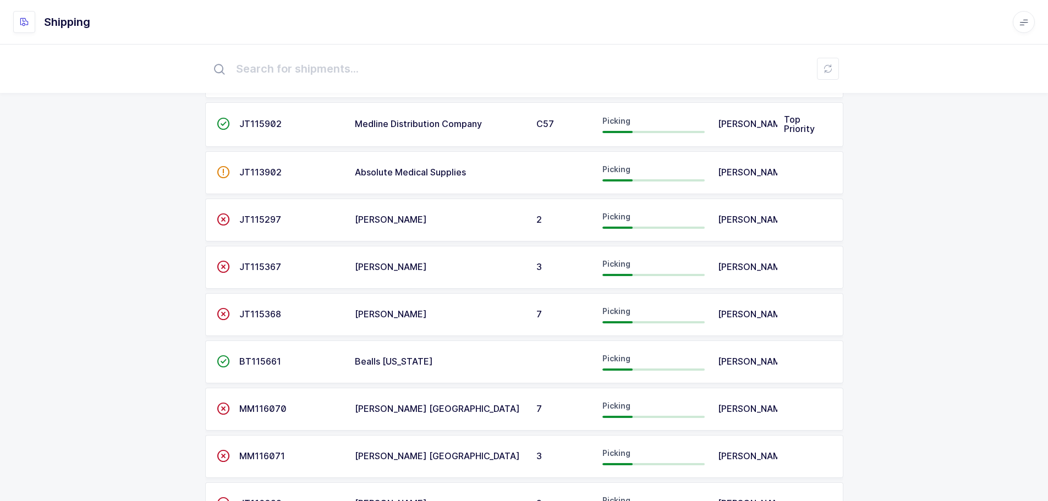
scroll to position [275, 0]
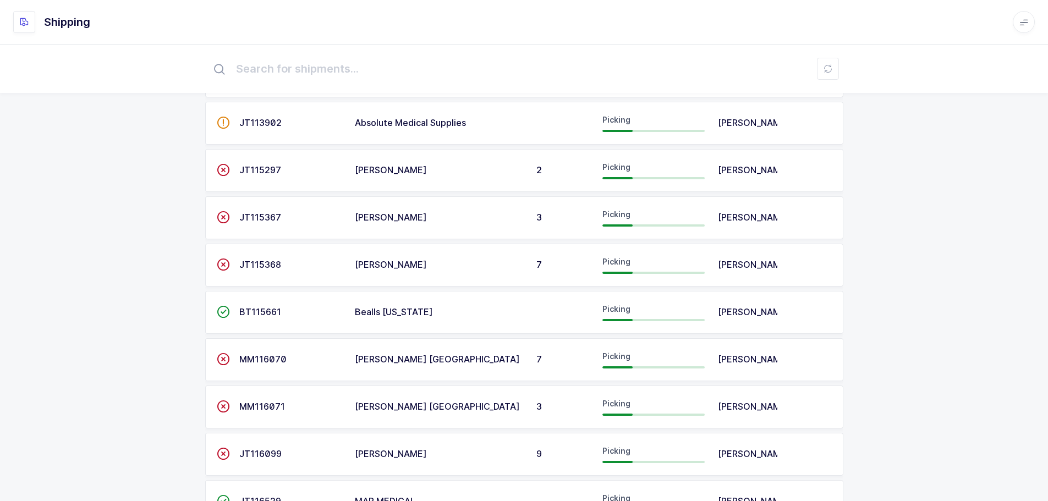
click at [875, 209] on div "ID Customer DC Status Assignee Priority  JT115362 Medline Distribution Company…" at bounding box center [524, 399] width 1048 height 1260
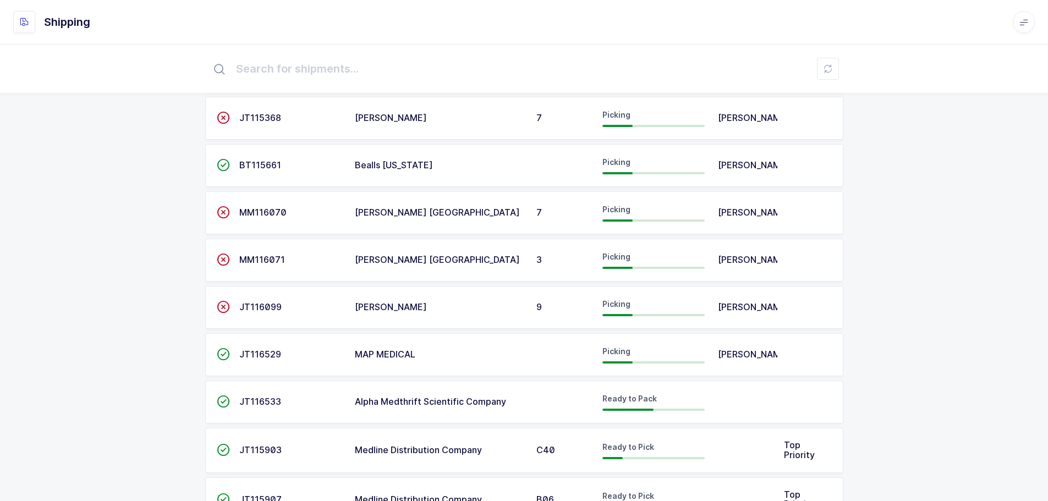
scroll to position [440, 0]
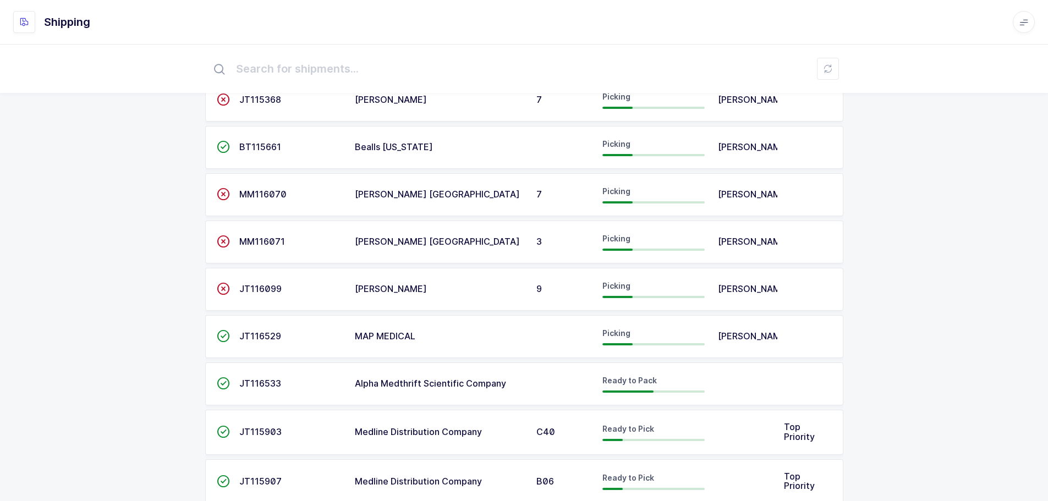
click at [245, 339] on span "JT116529" at bounding box center [260, 336] width 42 height 11
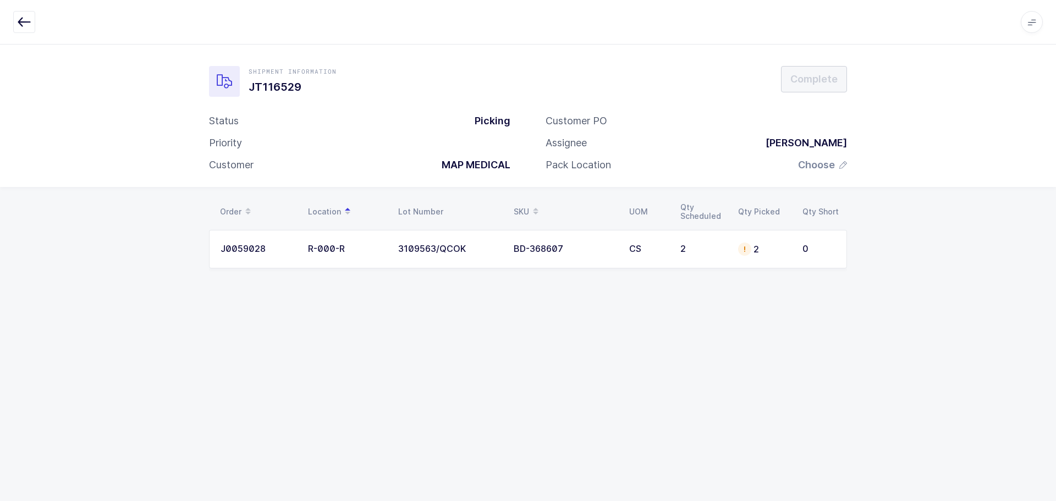
click at [428, 256] on td "3109563/QCOK" at bounding box center [450, 249] width 116 height 39
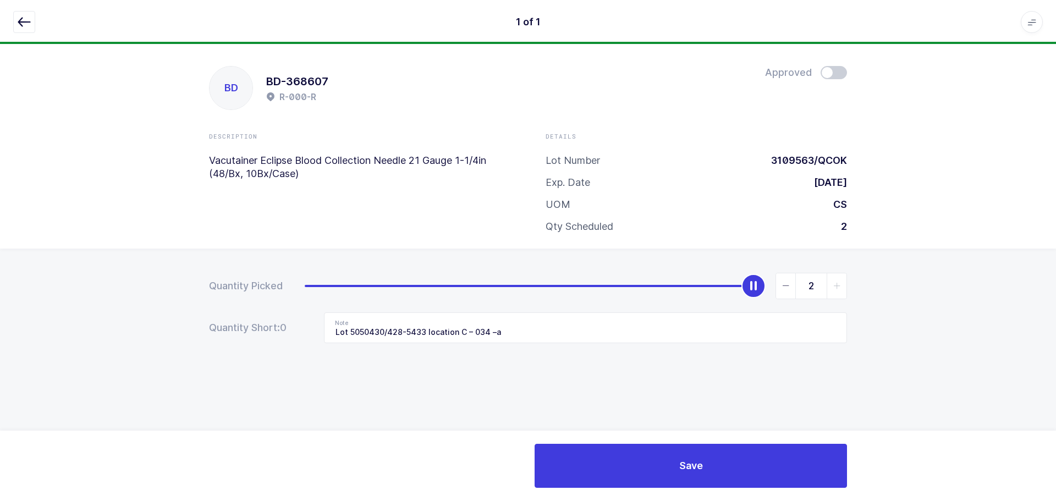
click at [601, 359] on div "Quantity Picked 2 Quantity Short: 0 Note Lot 5050430/428-5433 location C – 034 …" at bounding box center [528, 347] width 1056 height 196
click at [24, 23] on icon "button" at bounding box center [24, 21] width 13 height 13
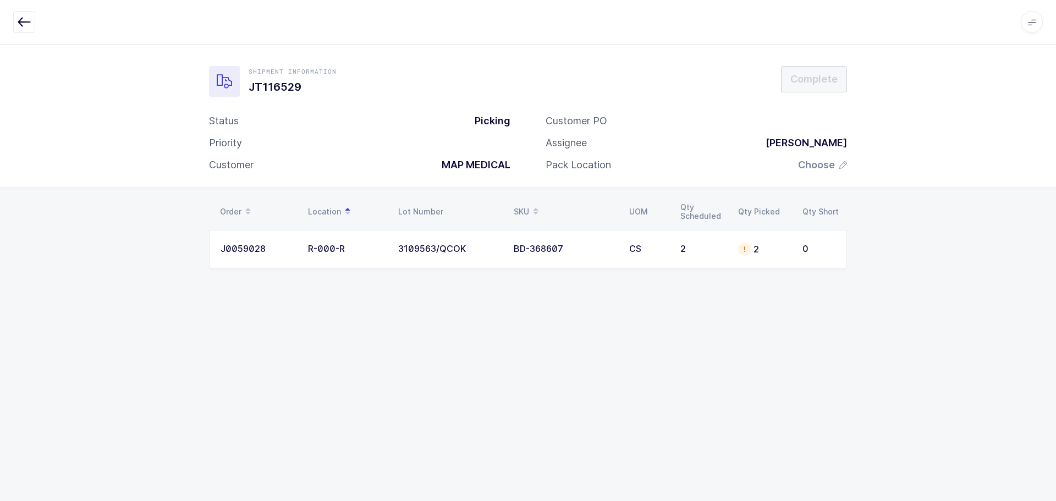
click at [517, 255] on td "BD-368607" at bounding box center [565, 249] width 116 height 39
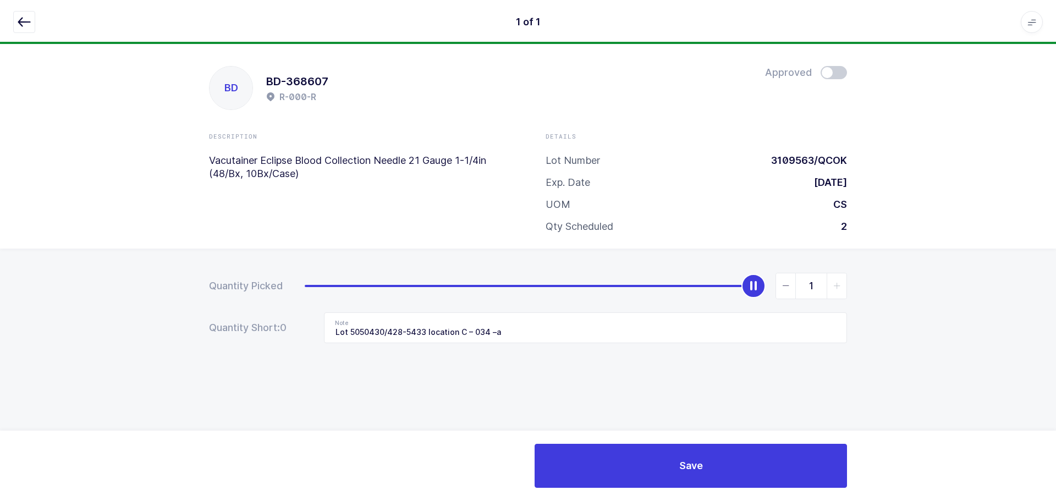
type input "0"
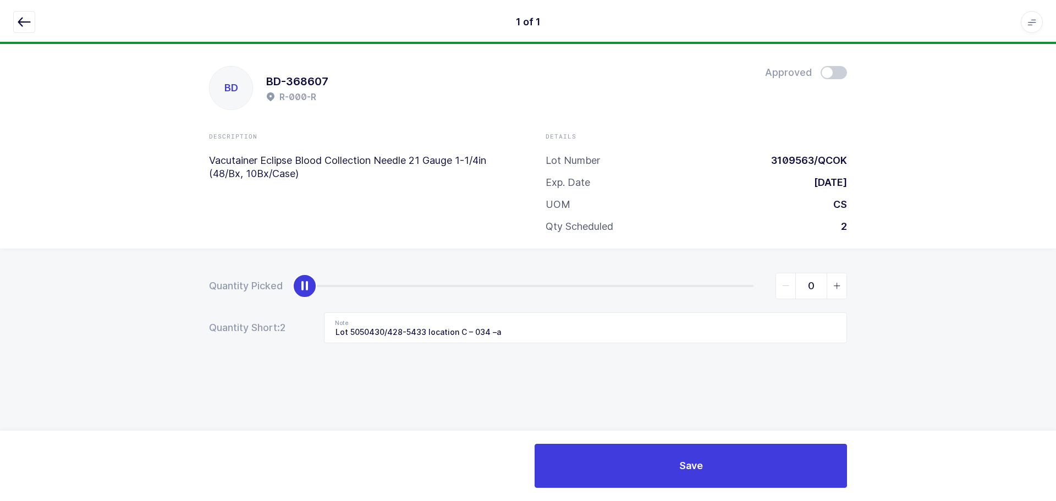
drag, startPoint x: 755, startPoint y: 285, endPoint x: 125, endPoint y: 283, distance: 629.8
click at [123, 285] on div "Quantity Picked 0 Quantity Short: 2 Note Lot 5050430/428-5433 location C – 034 …" at bounding box center [528, 347] width 1056 height 196
drag, startPoint x: 579, startPoint y: 326, endPoint x: 296, endPoint y: 336, distance: 282.4
click at [296, 336] on div "Quantity Short: 2 Note Lot 5050430/428-5433 location C – 034 –a" at bounding box center [528, 327] width 638 height 31
click at [904, 120] on div "BD BD-368607 R-000-R Approved Description Vacutainer Eclipse Blood Collection N…" at bounding box center [528, 146] width 1056 height 205
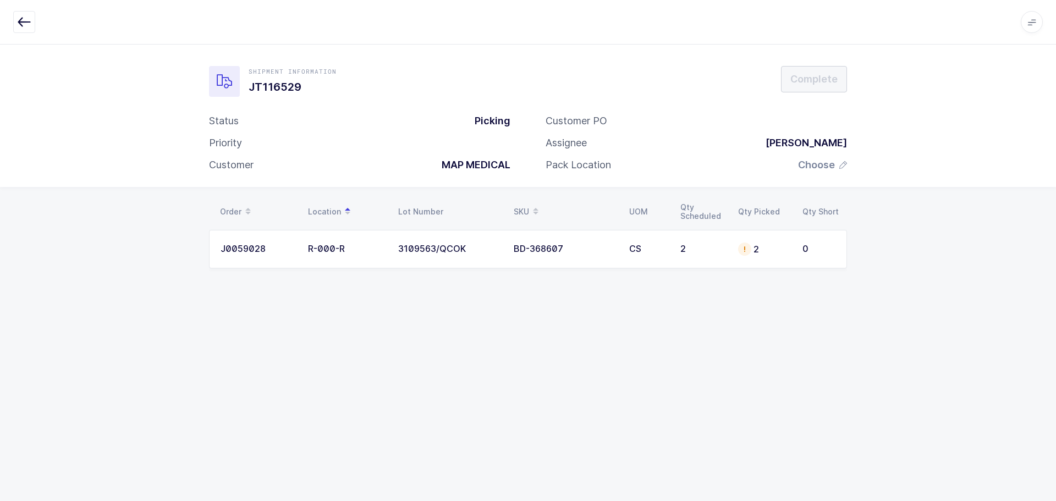
click at [744, 259] on td "2" at bounding box center [764, 249] width 64 height 39
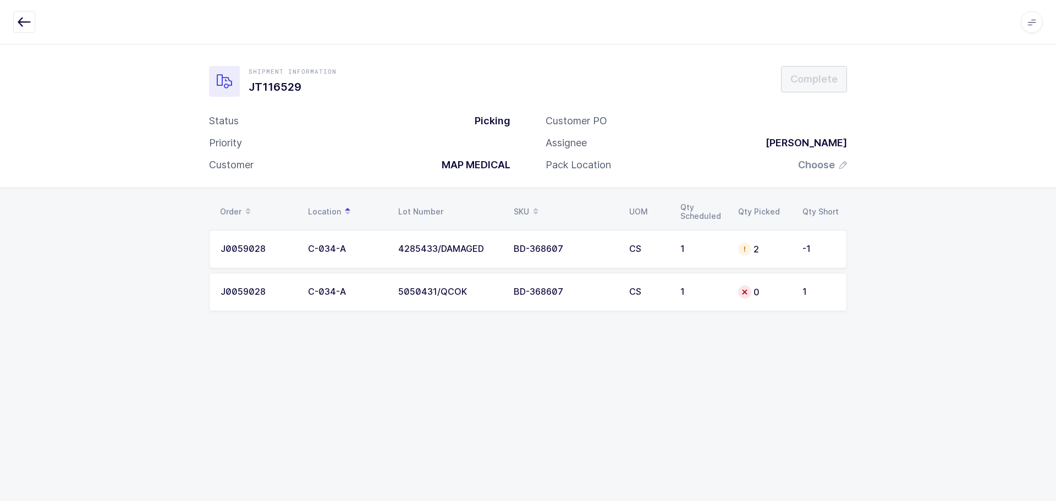
click at [692, 240] on td "1" at bounding box center [703, 249] width 58 height 39
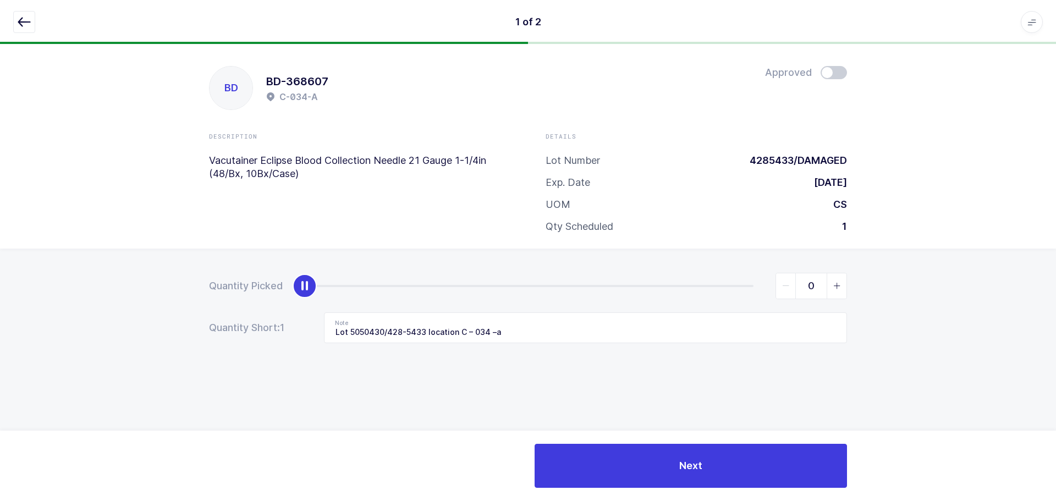
drag, startPoint x: 754, startPoint y: 285, endPoint x: 235, endPoint y: 289, distance: 518.7
click at [235, 289] on div "Quantity Picked 0" at bounding box center [528, 286] width 638 height 26
type input "1"
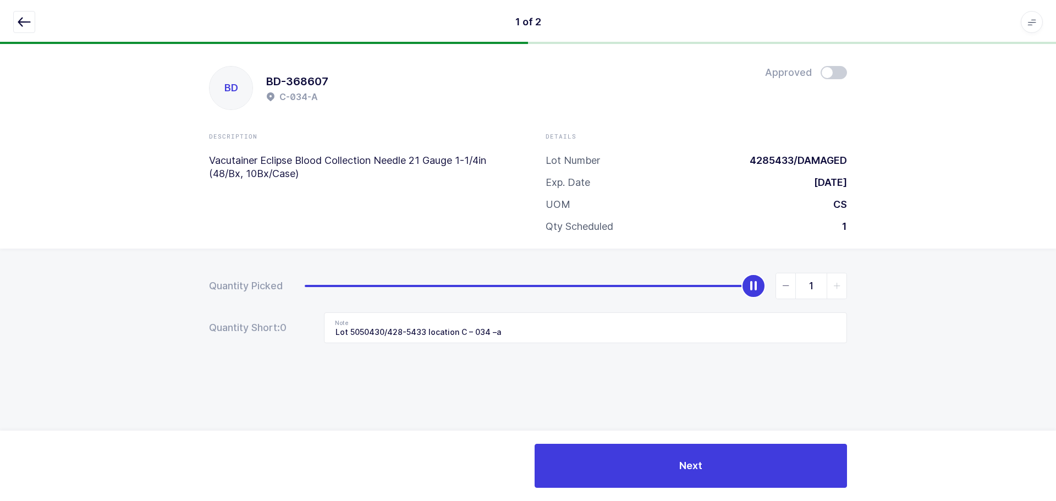
drag, startPoint x: 304, startPoint y: 287, endPoint x: 936, endPoint y: 307, distance: 632.9
click at [936, 307] on div "Quantity Picked 1 Quantity Short: 0 Note Lot 5050430/428-5433 location C – 034 …" at bounding box center [528, 347] width 1056 height 196
click at [830, 72] on span at bounding box center [834, 72] width 26 height 13
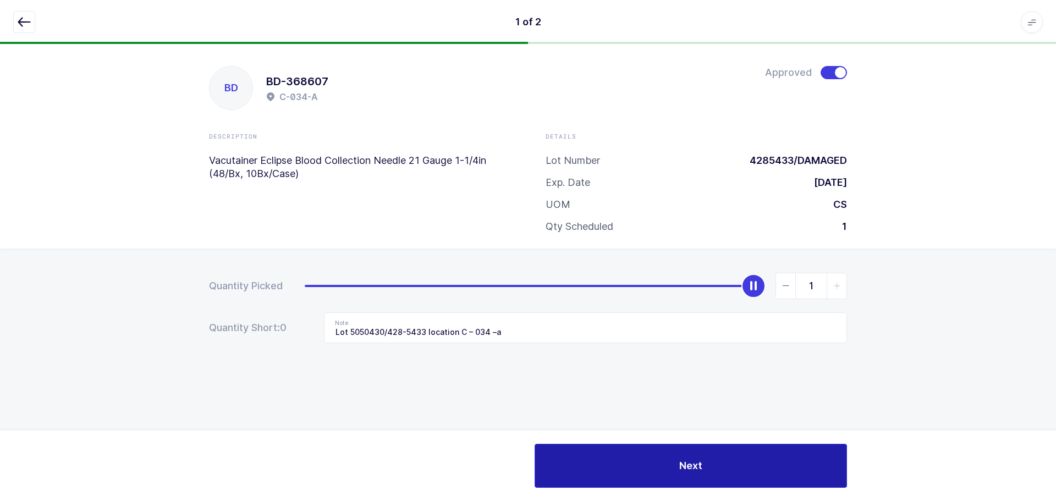
click at [677, 454] on button "Next" at bounding box center [691, 466] width 312 height 44
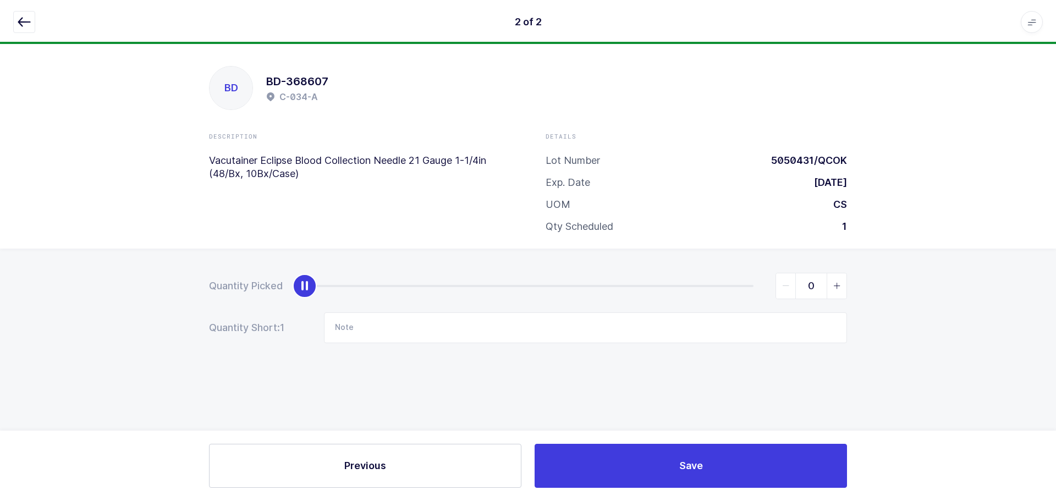
click at [842, 277] on span "slider between 0 and 1" at bounding box center [837, 285] width 20 height 25
click at [838, 284] on icon "slider between 0 and 1" at bounding box center [837, 286] width 8 height 8
type input "1"
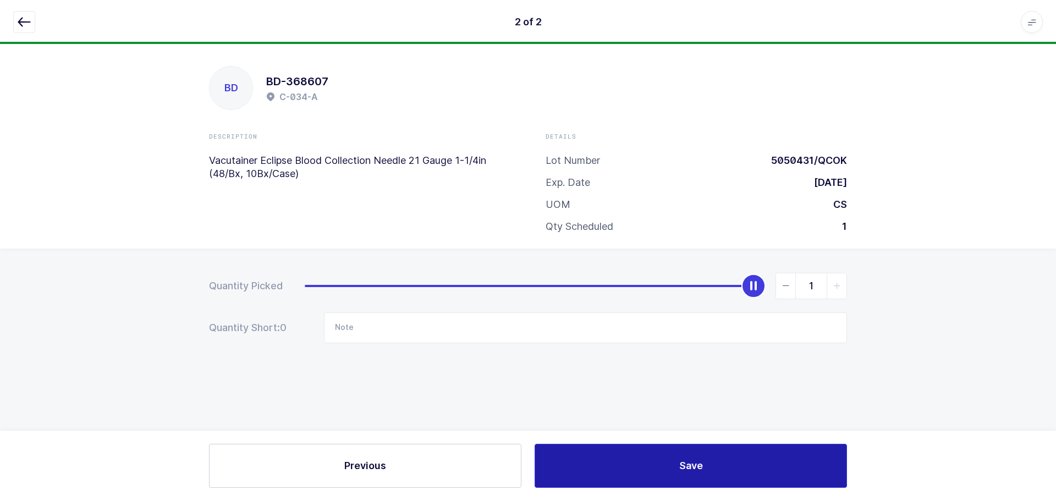
click at [710, 466] on button "Save" at bounding box center [691, 466] width 312 height 44
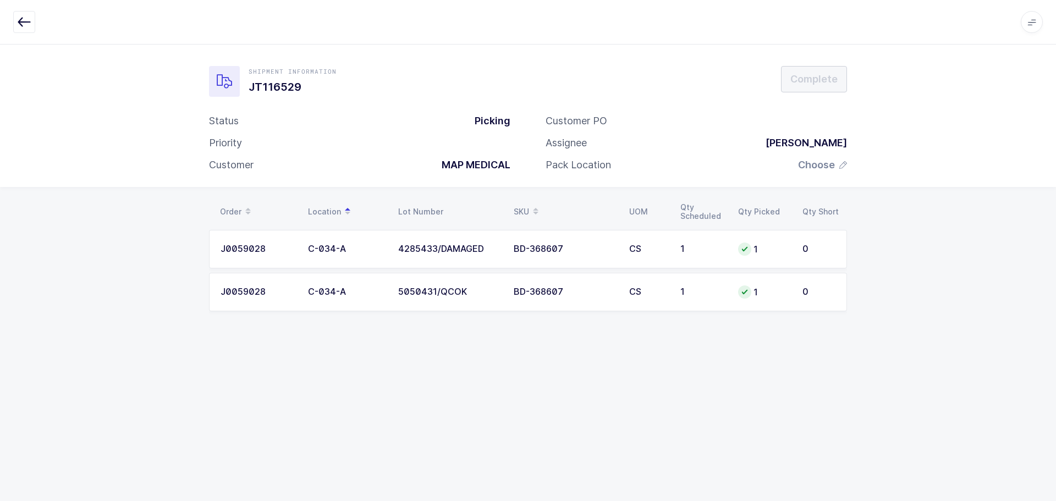
click at [806, 168] on span "Choose" at bounding box center [816, 164] width 37 height 13
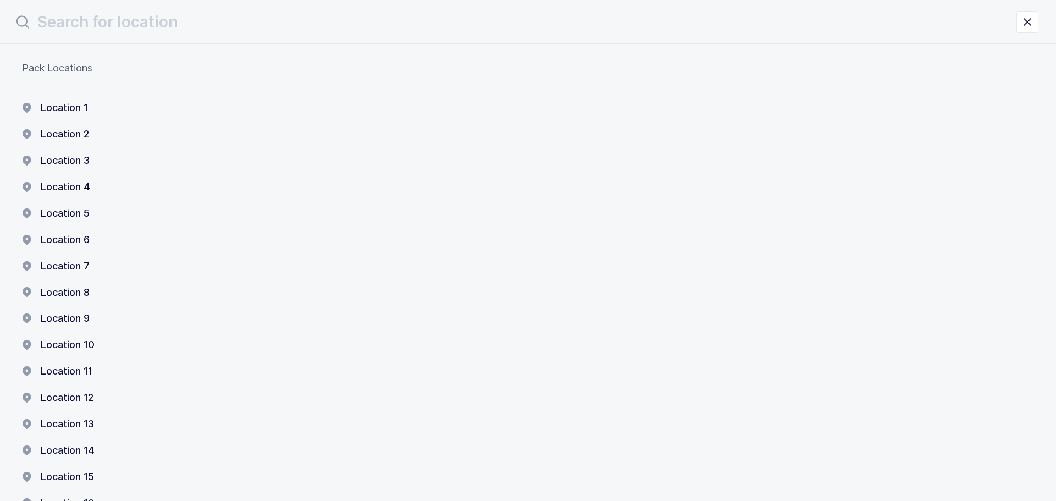
click at [79, 109] on button "Location 1" at bounding box center [55, 107] width 66 height 13
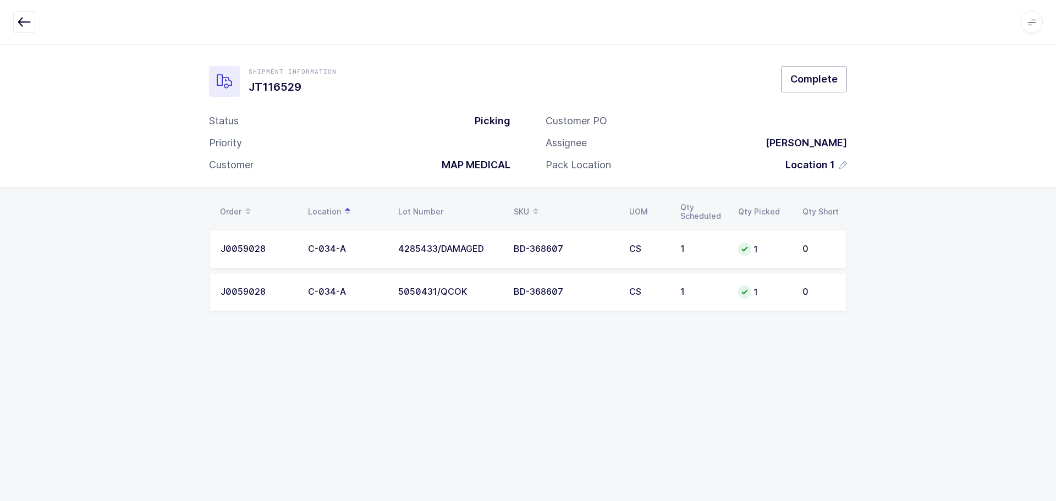
click at [816, 80] on span "Complete" at bounding box center [813, 79] width 47 height 14
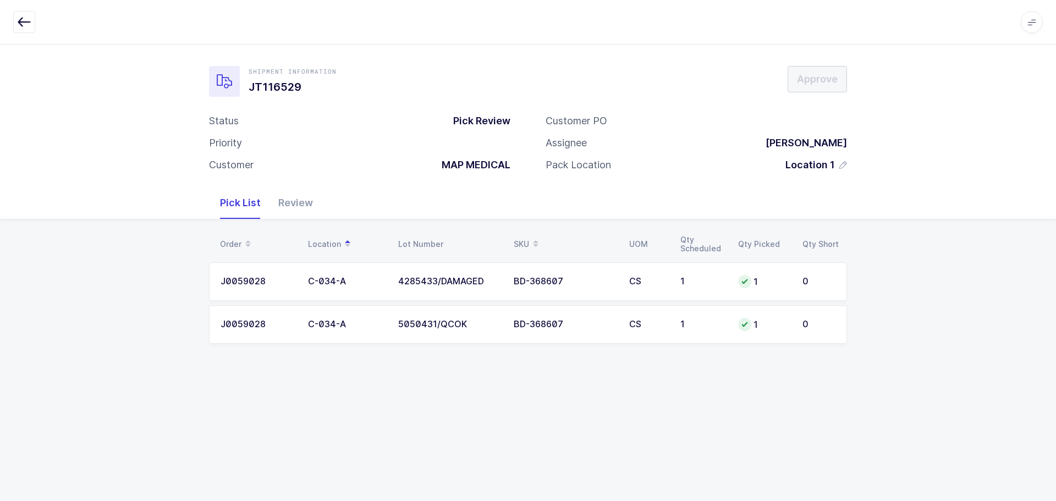
click at [283, 207] on div "Review" at bounding box center [296, 203] width 52 height 32
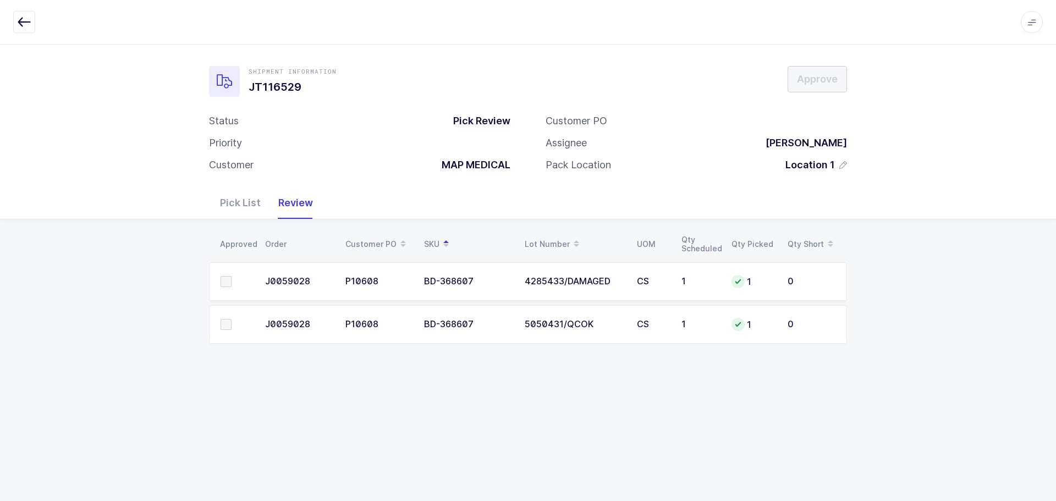
click at [232, 284] on label at bounding box center [236, 281] width 31 height 11
click at [232, 276] on input "checkbox" at bounding box center [232, 276] width 0 height 0
click at [225, 327] on span at bounding box center [226, 324] width 11 height 11
click at [232, 319] on input "checkbox" at bounding box center [232, 319] width 0 height 0
click at [822, 84] on span "Approve" at bounding box center [817, 79] width 41 height 14
